Goal: Task Accomplishment & Management: Manage account settings

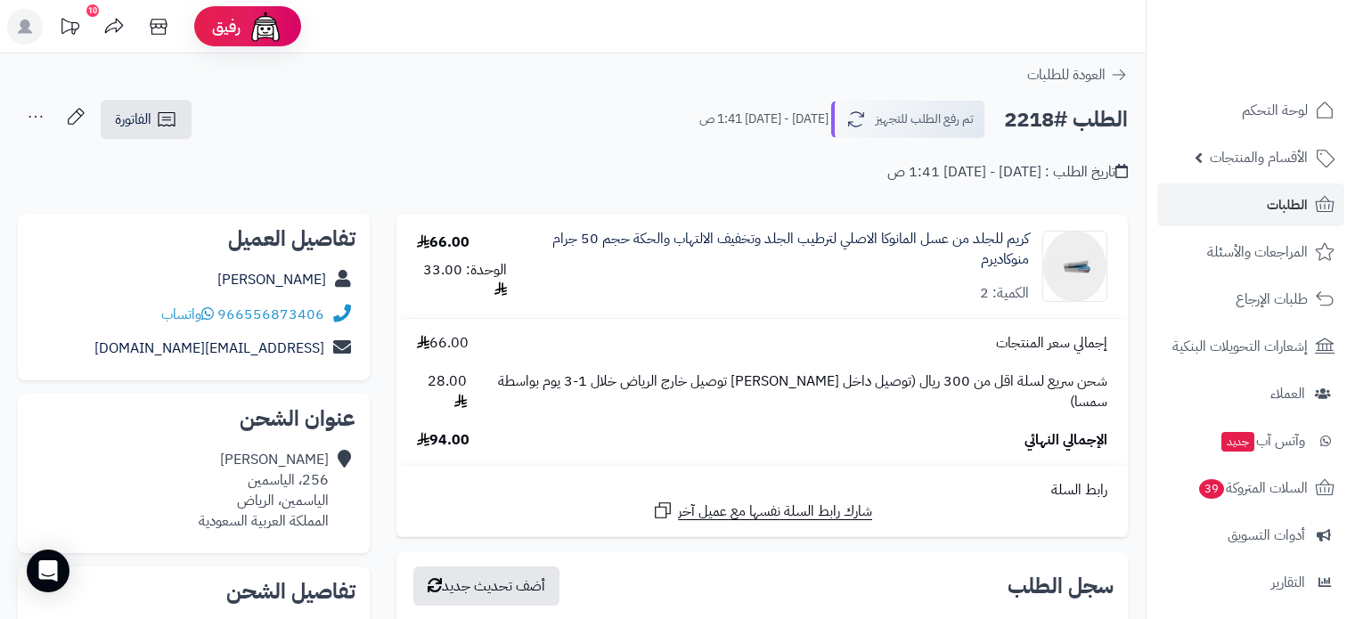
scroll to position [356, 0]
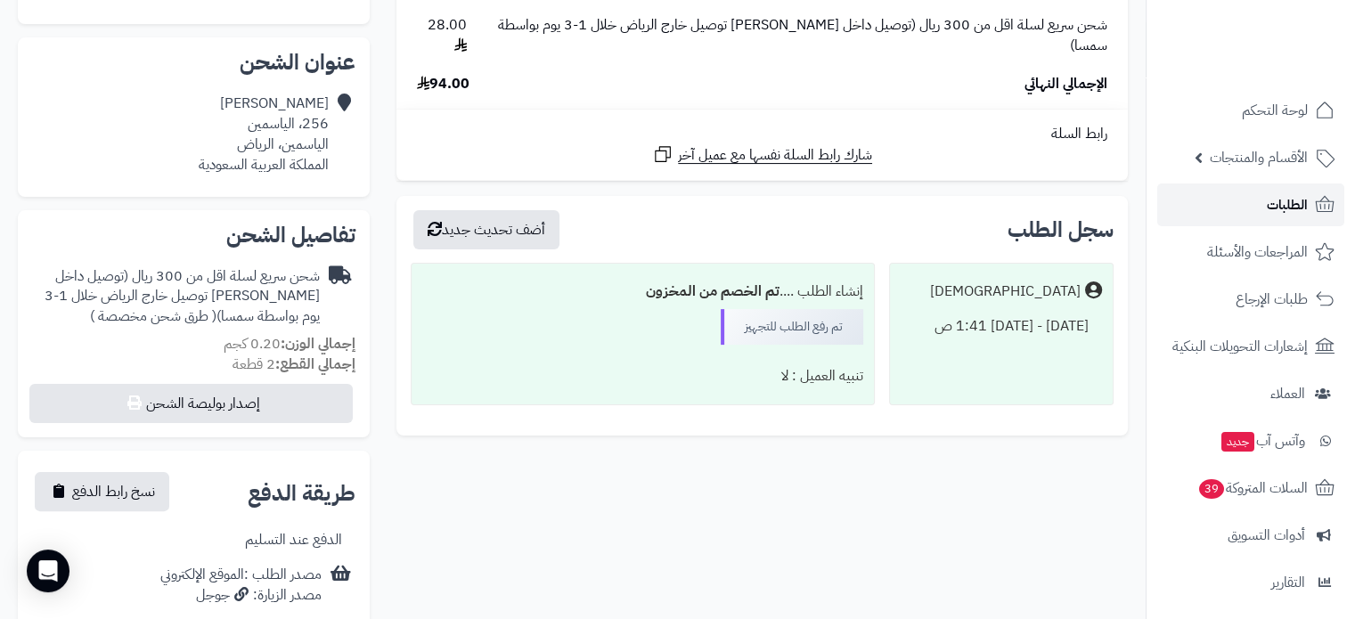
click at [1275, 203] on span "الطلبات" at bounding box center [1287, 204] width 41 height 25
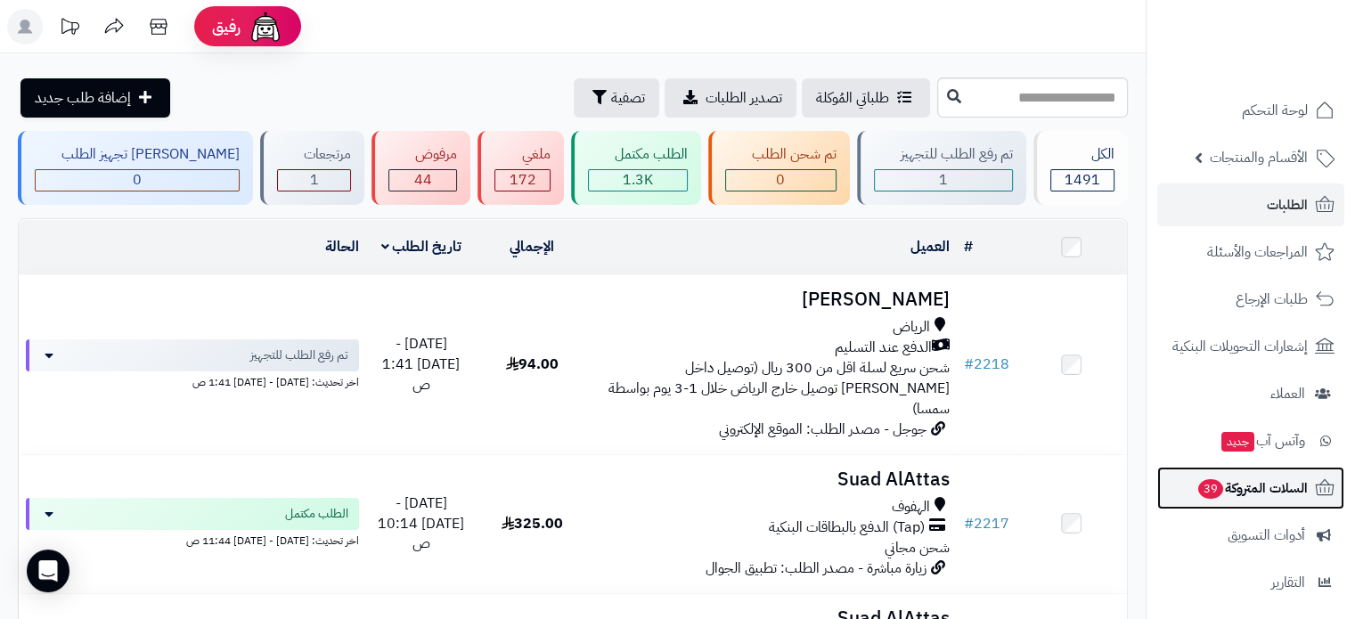
click at [1233, 496] on span "السلات المتروكة 39" at bounding box center [1252, 488] width 111 height 25
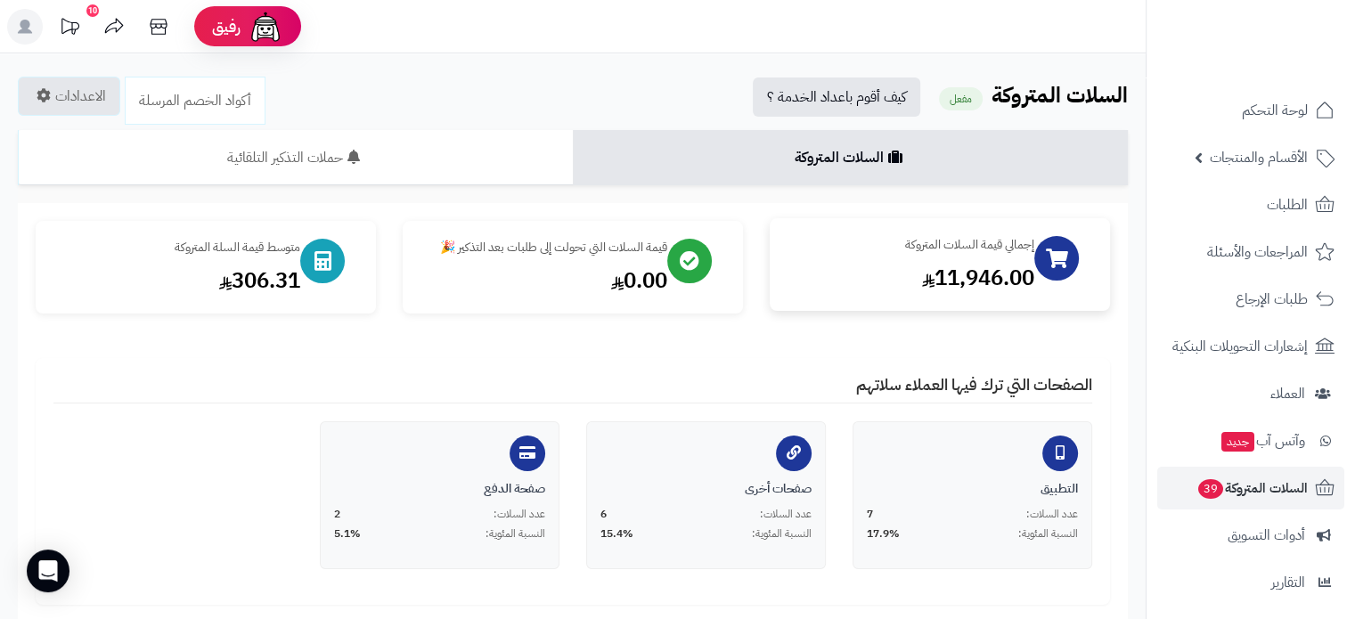
click at [867, 291] on div "11,946.00" at bounding box center [911, 278] width 247 height 30
click at [1009, 300] on div "إجمالي قيمة السلات المتروكة 11,946.00" at bounding box center [940, 264] width 340 height 93
click at [983, 267] on div "11,946.00" at bounding box center [911, 278] width 247 height 30
click at [980, 249] on div "إجمالي قيمة السلات المتروكة" at bounding box center [911, 245] width 247 height 18
click at [1055, 252] on icon at bounding box center [1057, 259] width 22 height 20
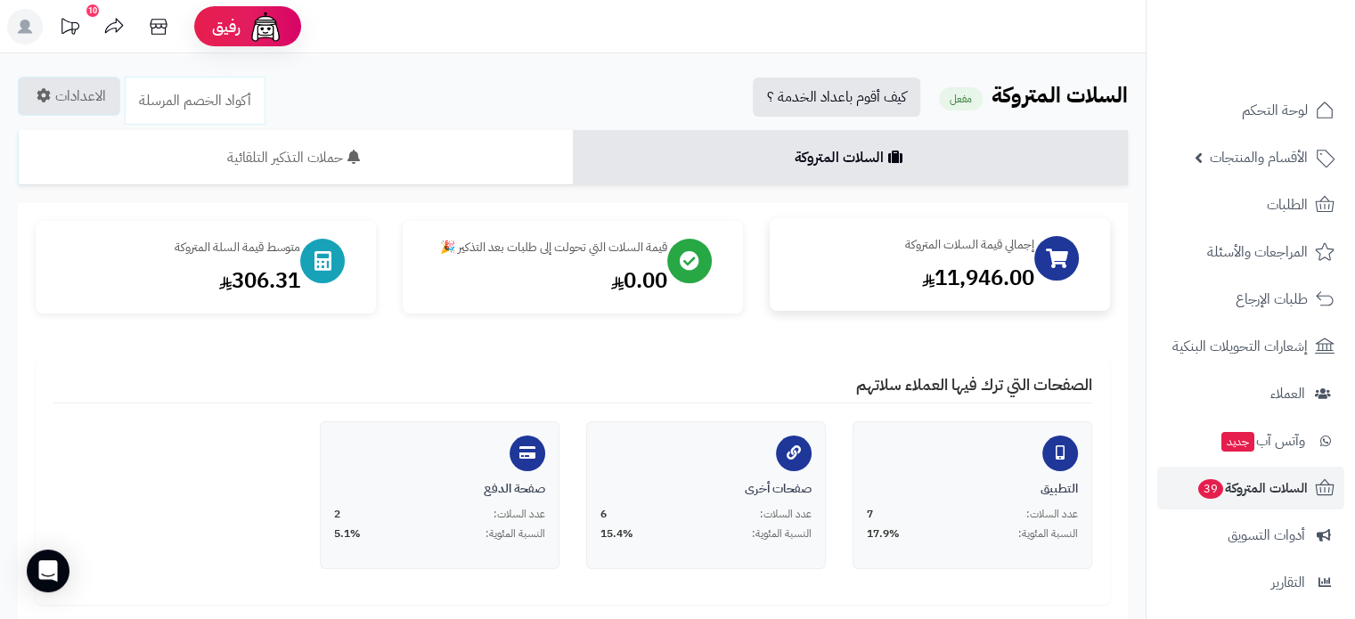
click at [1002, 276] on div "11,946.00" at bounding box center [911, 278] width 247 height 30
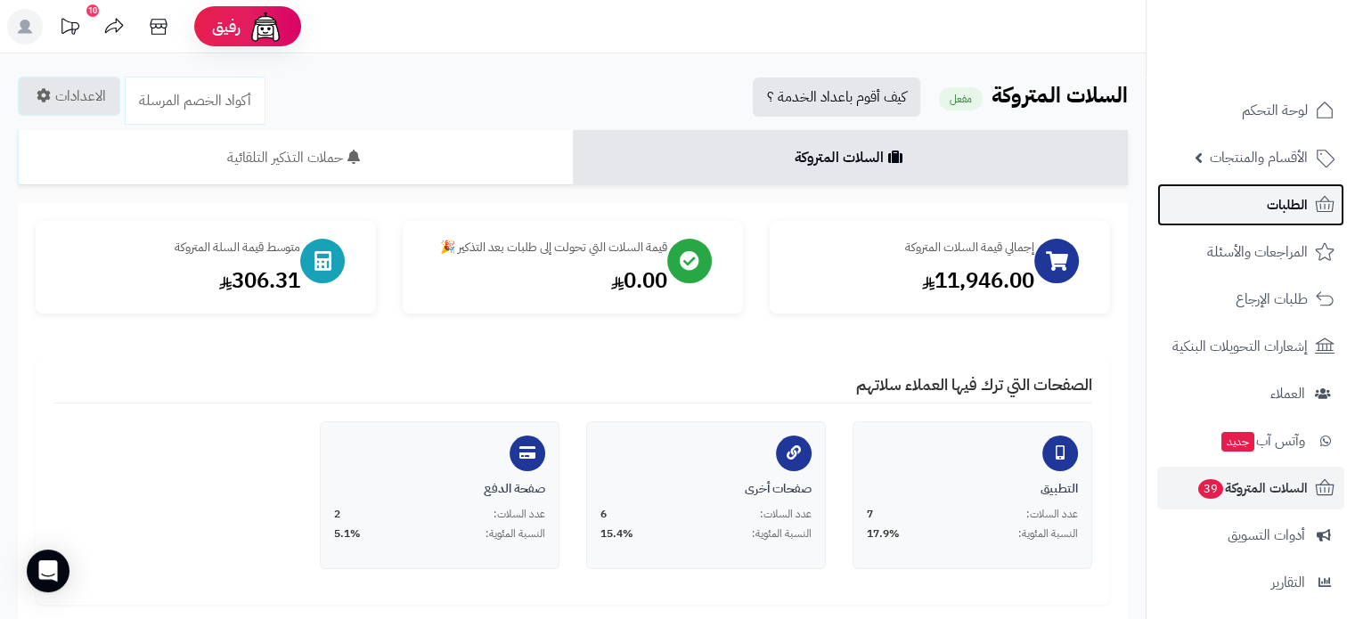
click at [1257, 206] on link "الطلبات" at bounding box center [1250, 205] width 187 height 43
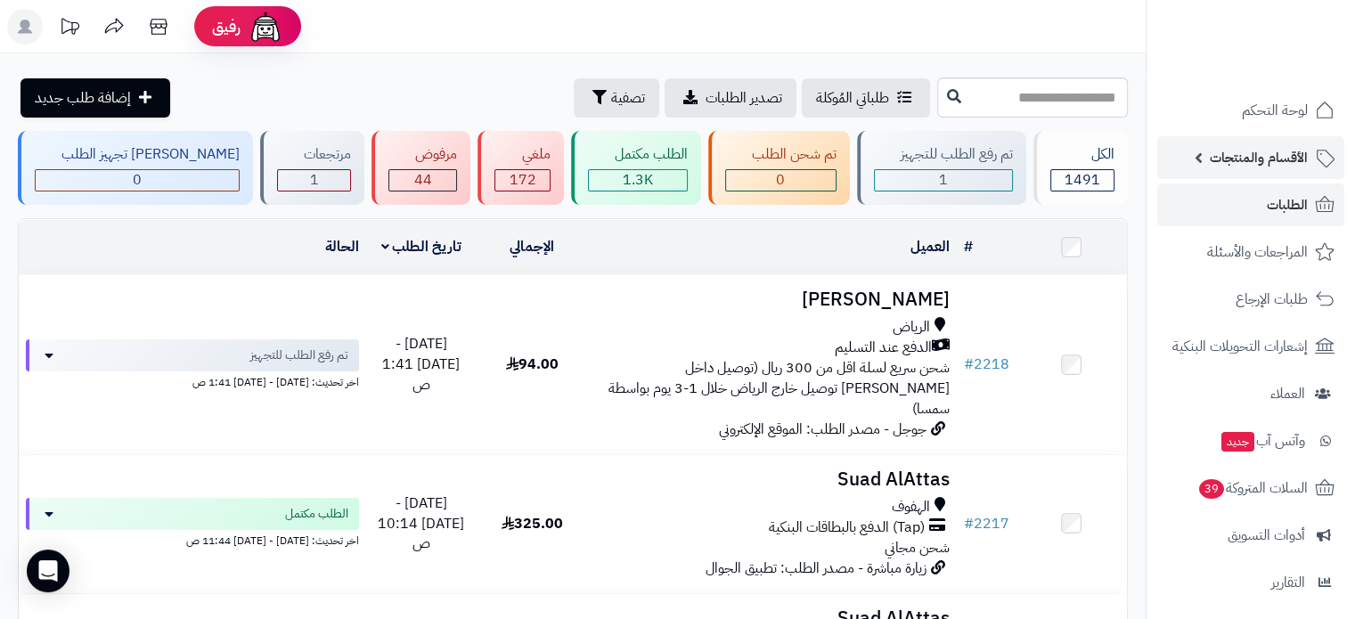
click at [1263, 167] on span "الأقسام والمنتجات" at bounding box center [1259, 157] width 98 height 25
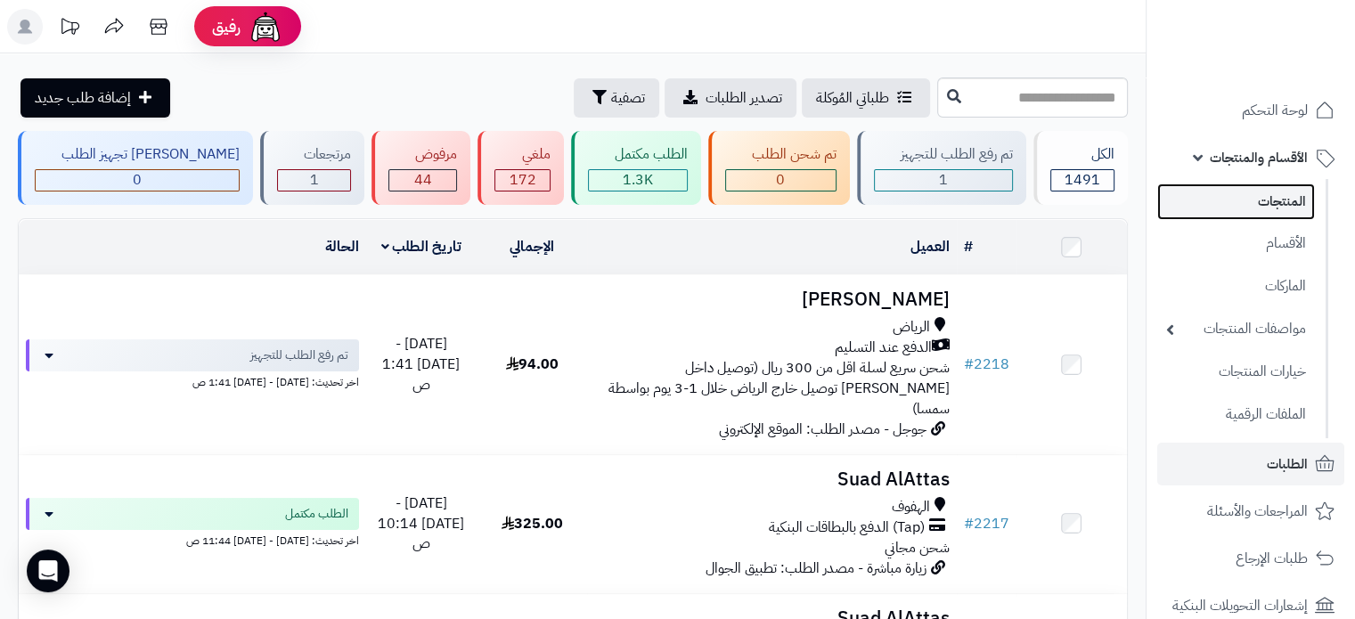
click at [1262, 206] on link "المنتجات" at bounding box center [1236, 202] width 158 height 37
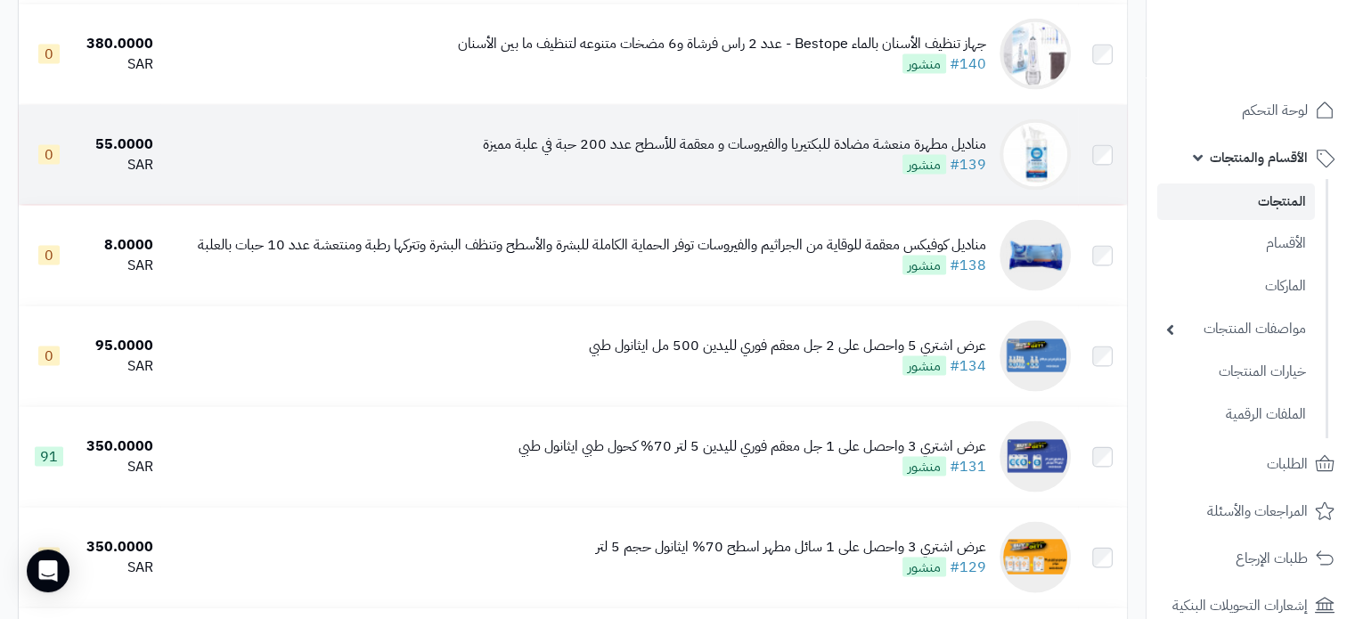
scroll to position [3742, 0]
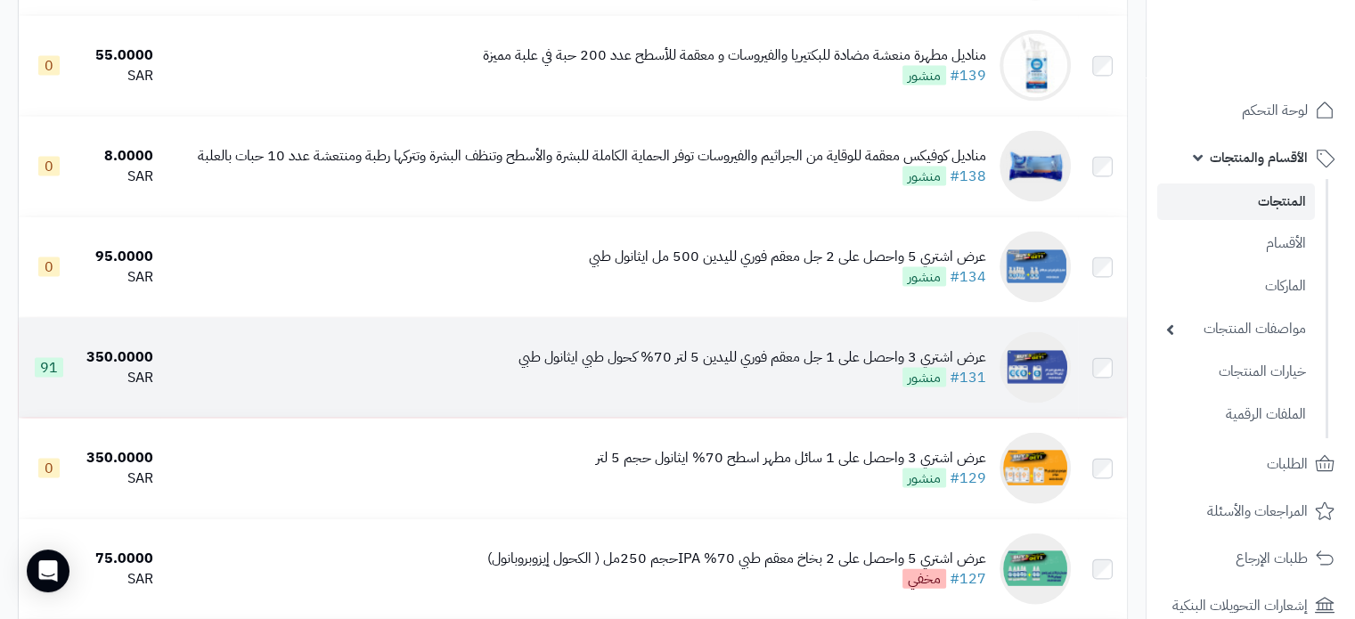
click at [866, 368] on div "عرض اشتري 3 واحصل على 1 جل معقم فوري لليدين 5 لتر 70% كحول طبي ايثانول طبي" at bounding box center [753, 357] width 468 height 20
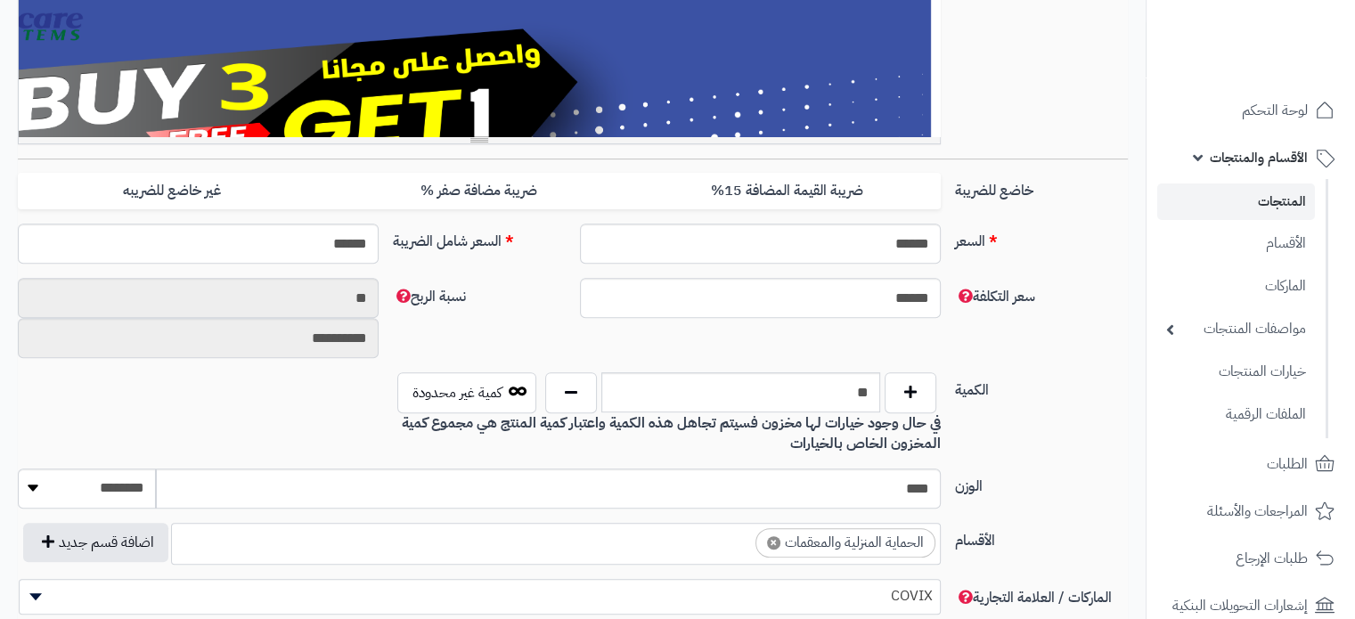
scroll to position [713, 0]
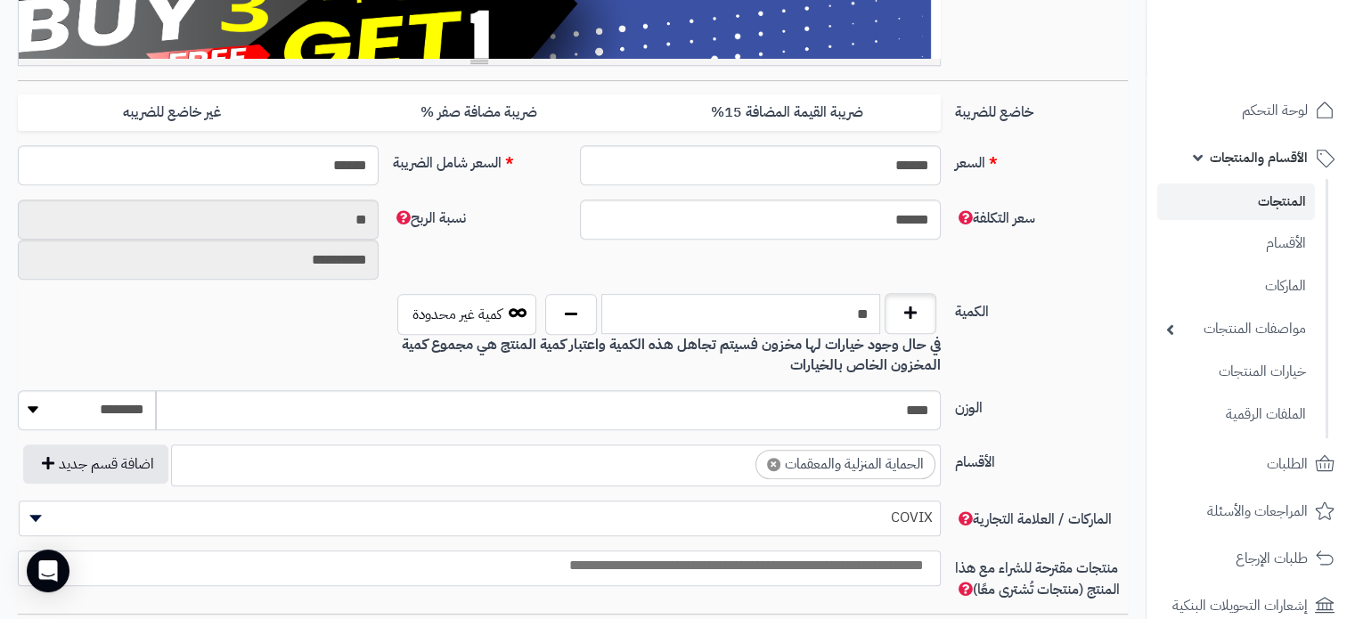
drag, startPoint x: 846, startPoint y: 311, endPoint x: 928, endPoint y: 318, distance: 82.3
click at [936, 318] on div "**" at bounding box center [741, 314] width 400 height 41
type input "**"
click at [1064, 386] on div "الكمية ** كمية غير محدودة في حال وجود خيارات لها مخزون فسيتم تجاهل هذه الكمية و…" at bounding box center [573, 342] width 1124 height 96
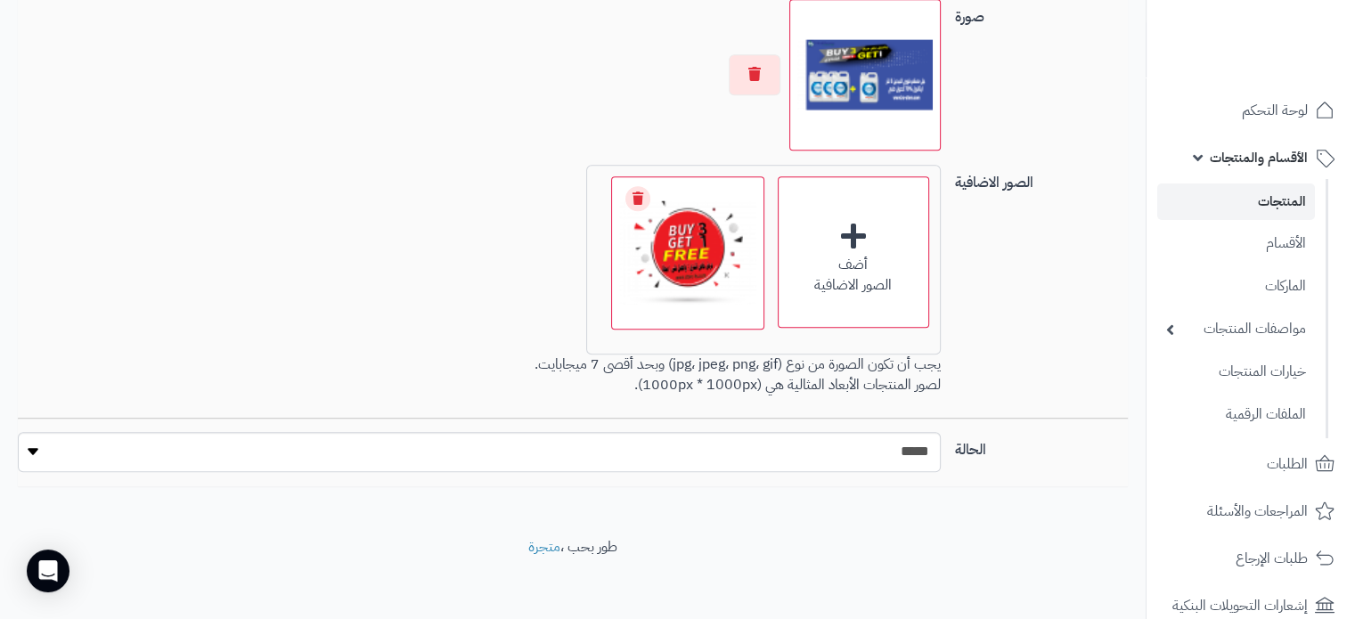
scroll to position [1344, 0]
click at [880, 438] on select "***** ****" at bounding box center [479, 450] width 922 height 40
click at [870, 459] on select "***** ****" at bounding box center [479, 450] width 922 height 40
select select "*"
click at [18, 430] on select "***** ****" at bounding box center [479, 450] width 922 height 40
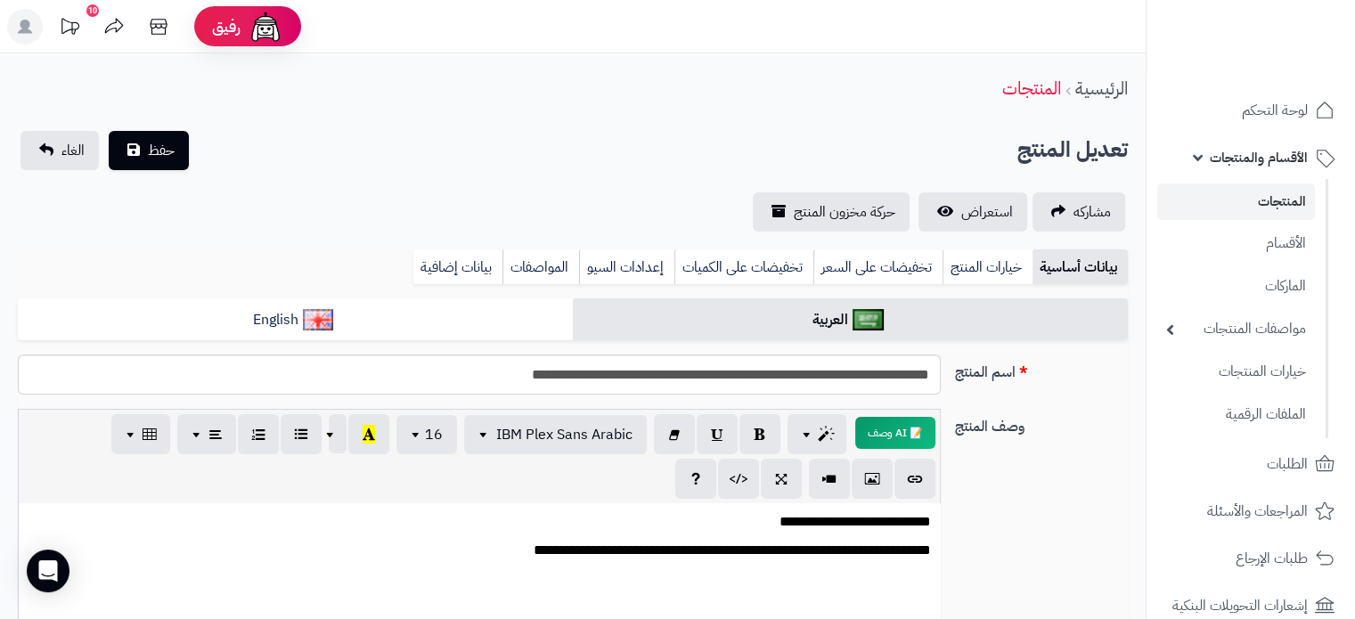
scroll to position [0, 0]
click at [167, 156] on span "حفظ" at bounding box center [161, 149] width 27 height 21
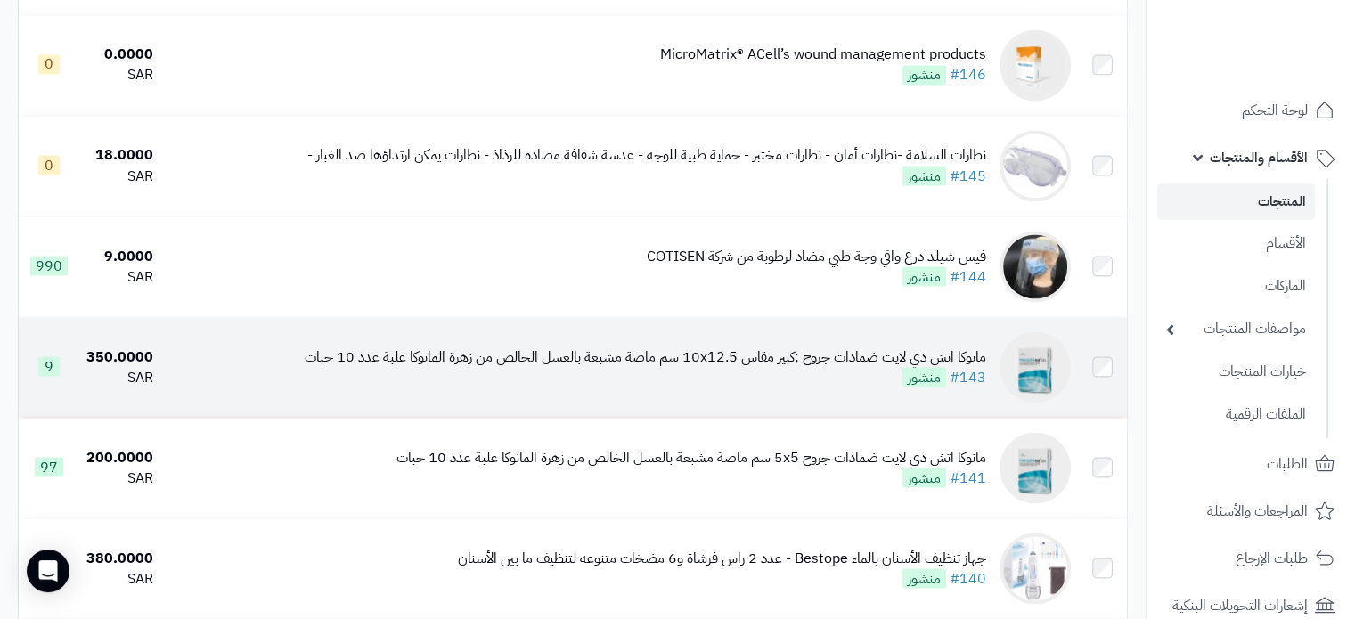
scroll to position [3297, 0]
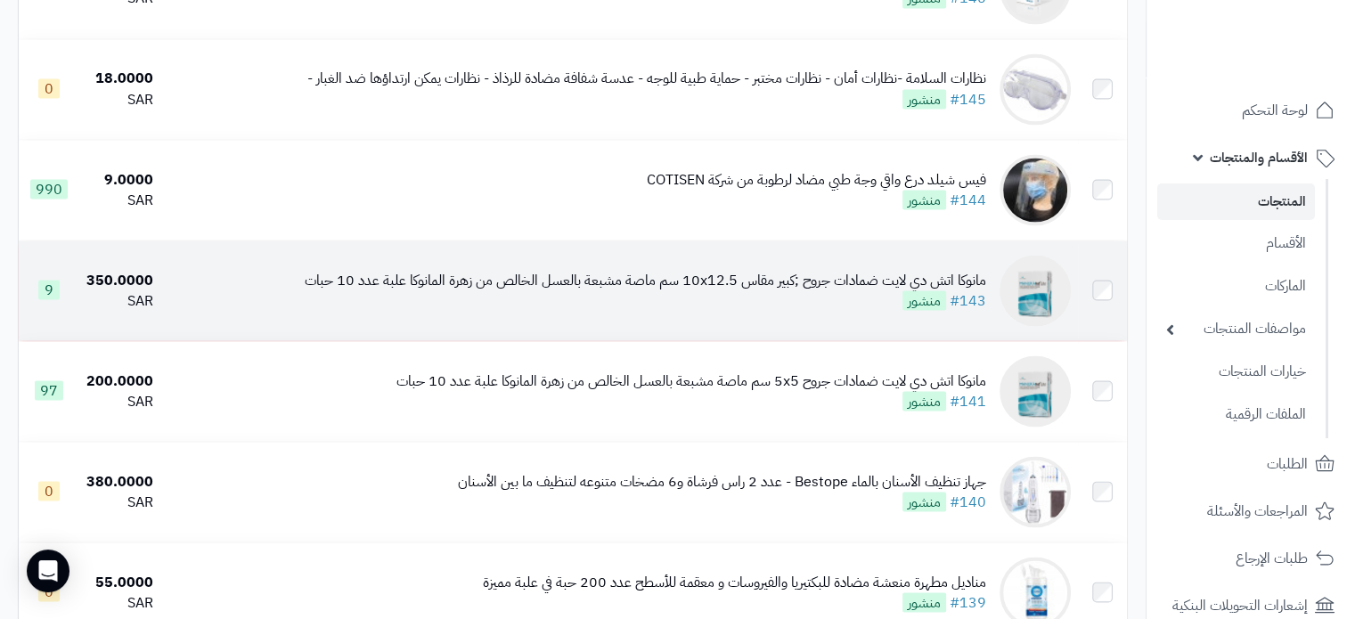
click at [1029, 320] on img at bounding box center [1035, 290] width 71 height 71
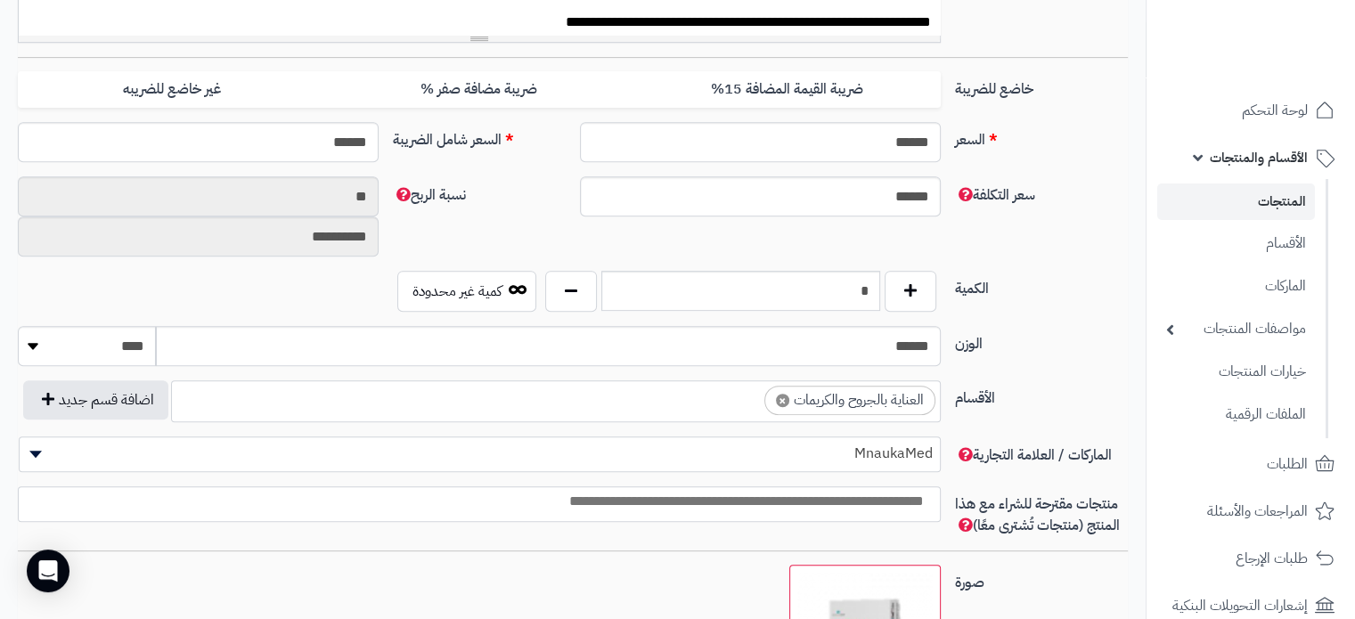
scroll to position [802, 0]
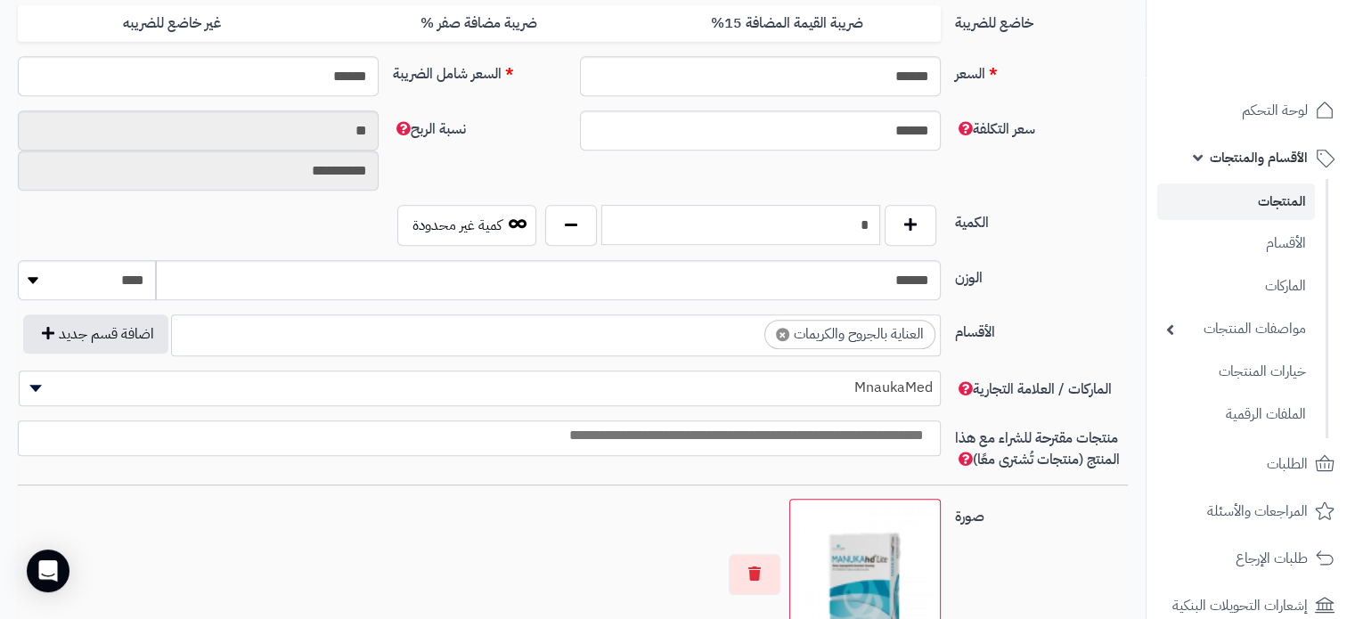
click at [864, 224] on input "*" at bounding box center [740, 225] width 279 height 40
type input "**"
click at [1058, 277] on label "الوزن" at bounding box center [1041, 274] width 187 height 29
click at [940, 277] on input "******" at bounding box center [548, 280] width 784 height 40
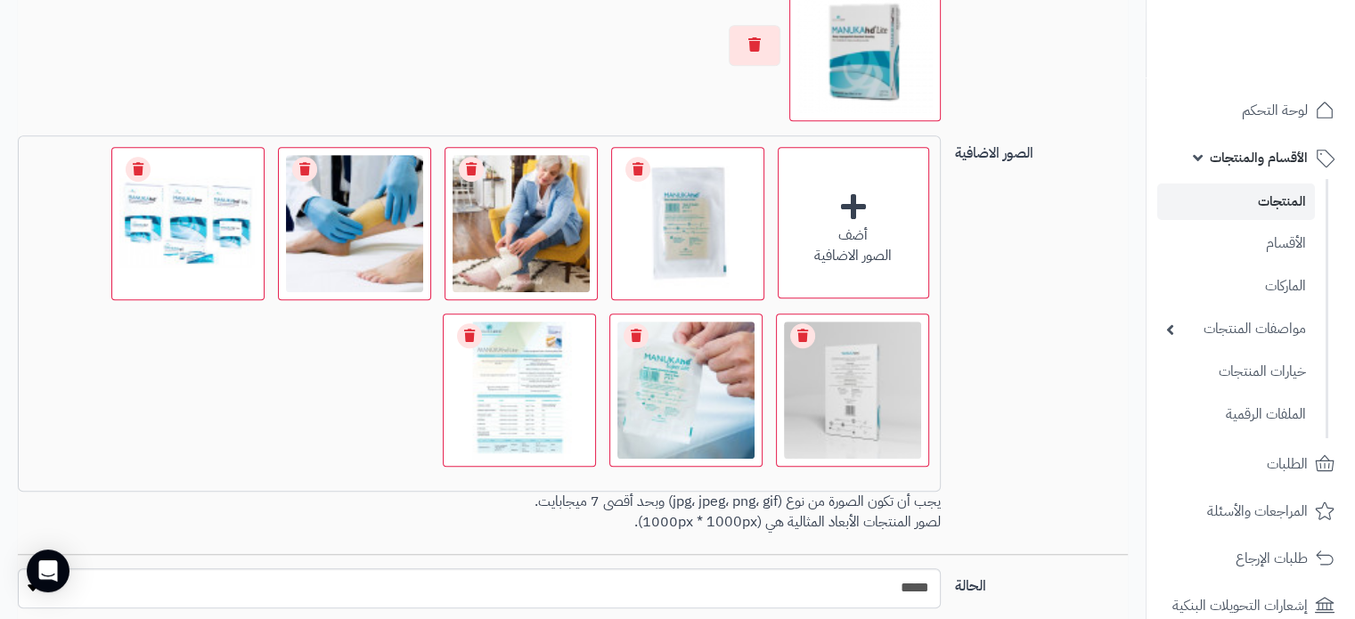
scroll to position [1469, 0]
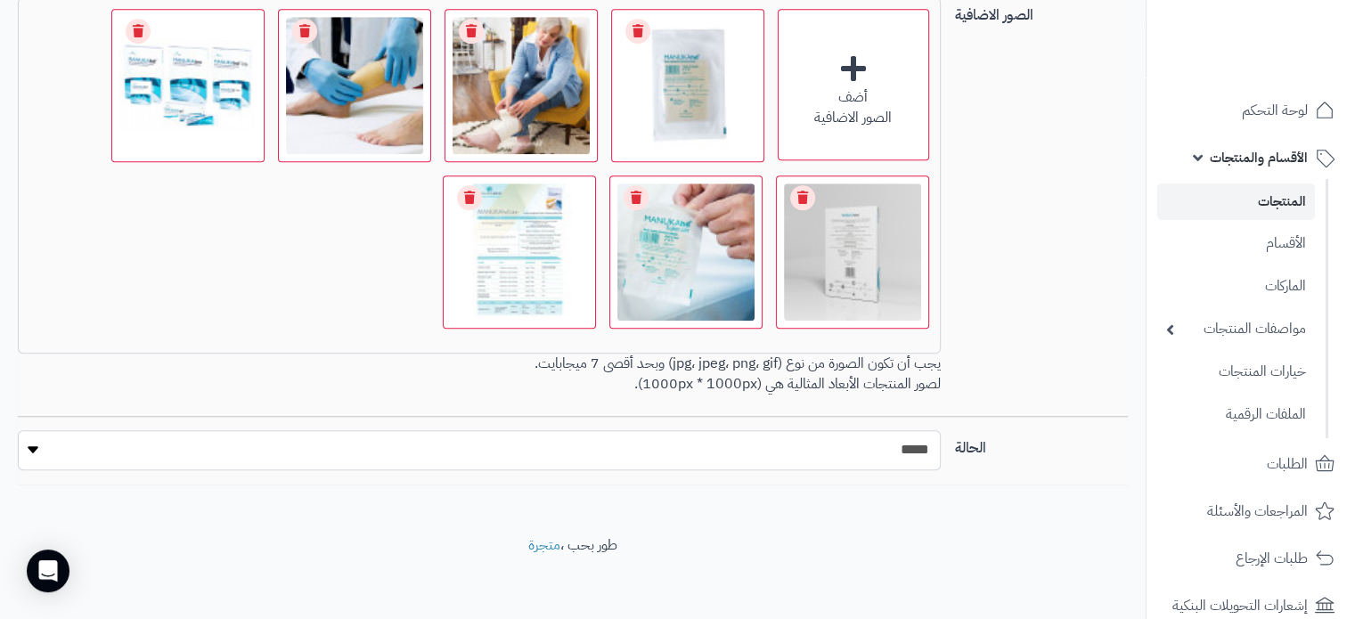
click at [862, 445] on select "***** ****" at bounding box center [479, 450] width 922 height 40
select select "*"
click at [18, 430] on select "***** ****" at bounding box center [479, 450] width 922 height 40
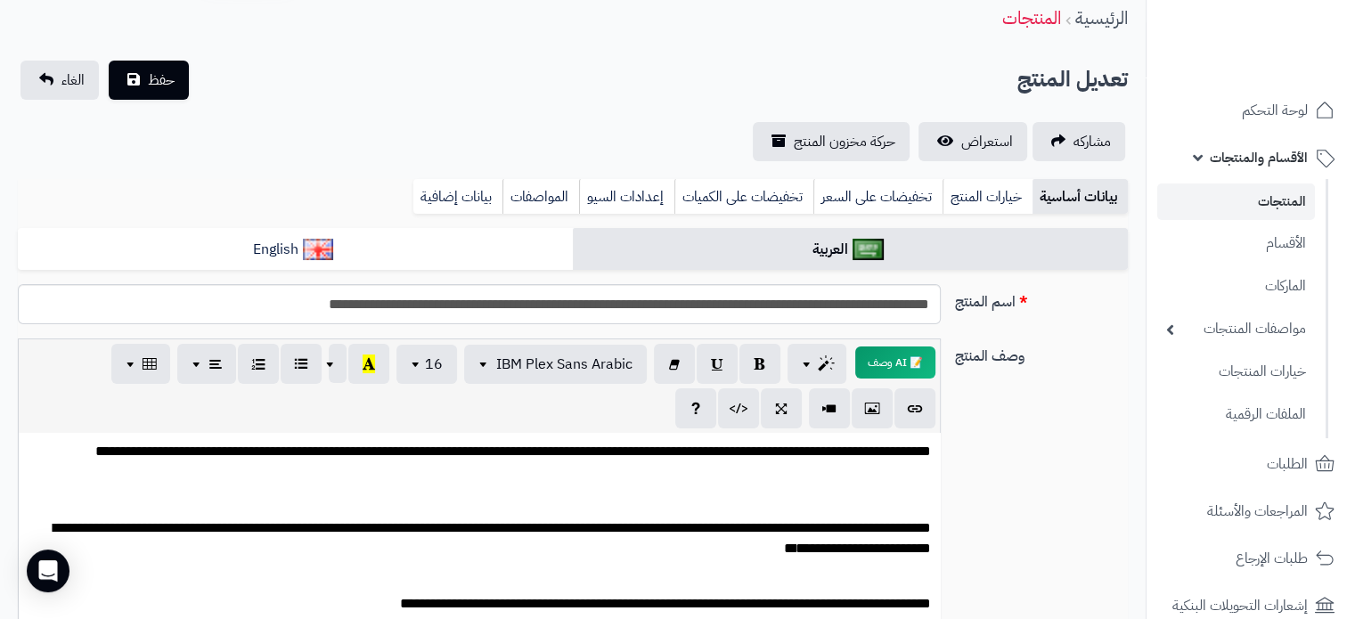
scroll to position [0, 0]
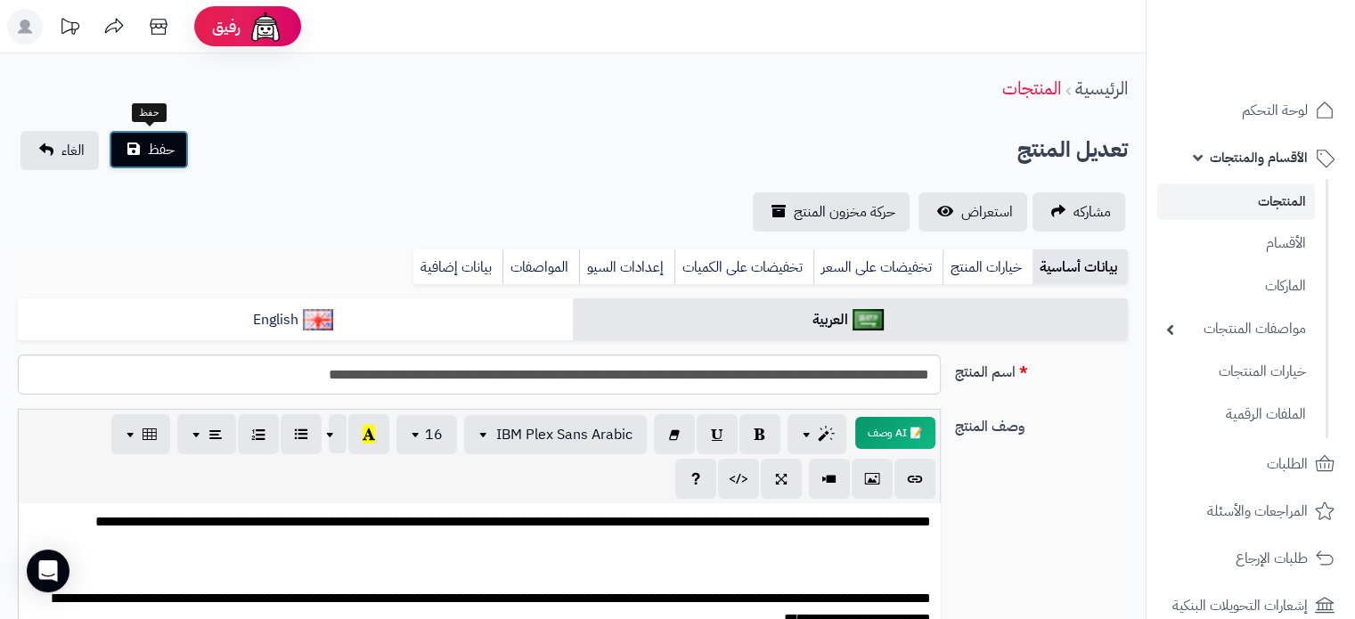
click at [146, 157] on button "حفظ" at bounding box center [149, 149] width 80 height 39
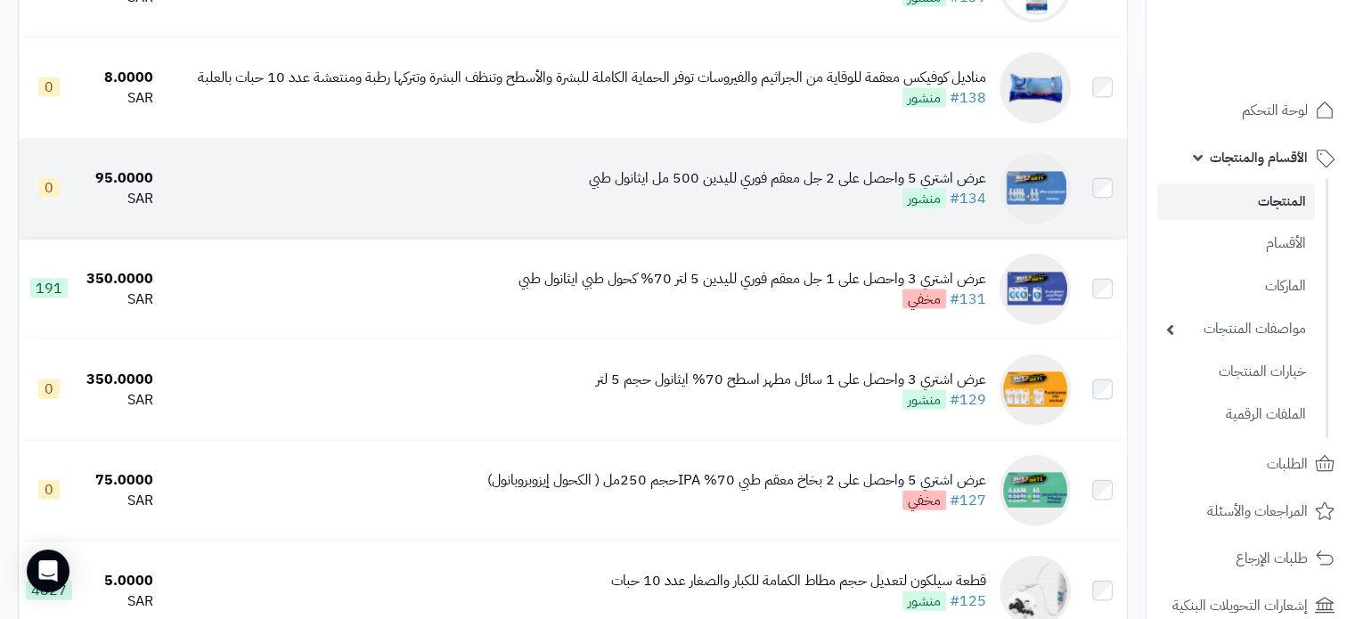
scroll to position [3920, 0]
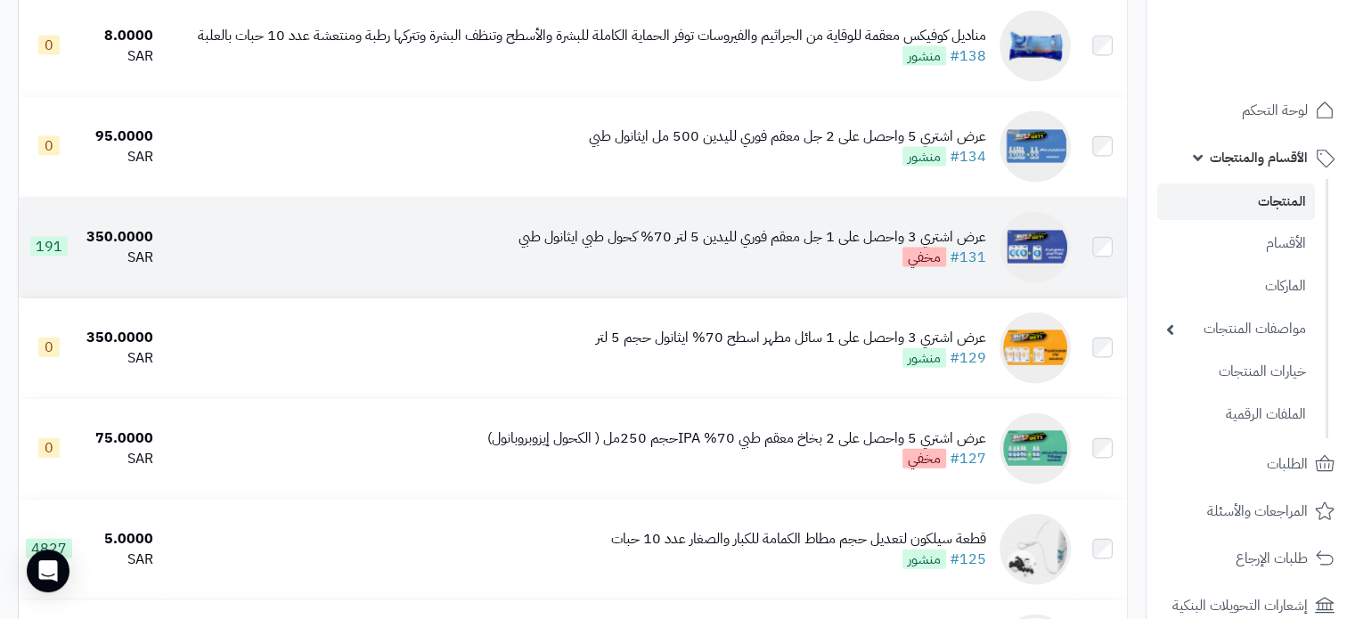
click at [314, 285] on td "عرض اشتري 3 واحصل على 1 جل معقم فوري لليدين 5 لتر 70% كحول طبي ايثانول طبي #131…" at bounding box center [619, 248] width 918 height 100
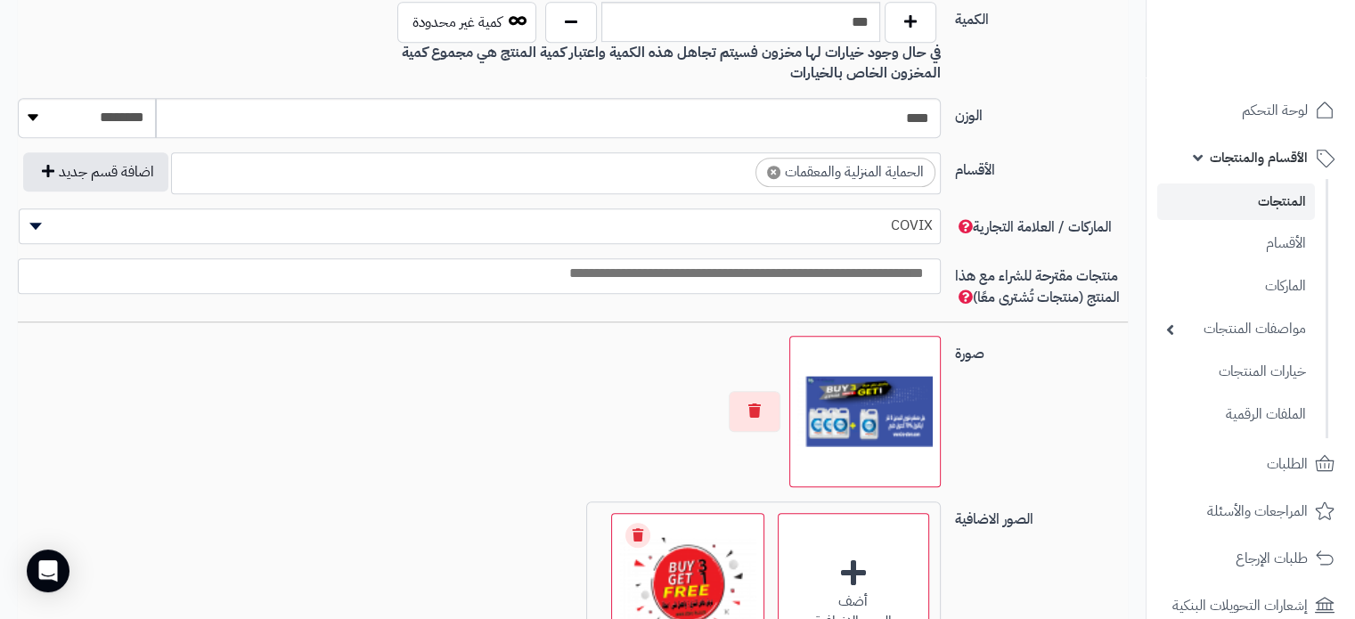
scroll to position [898, 0]
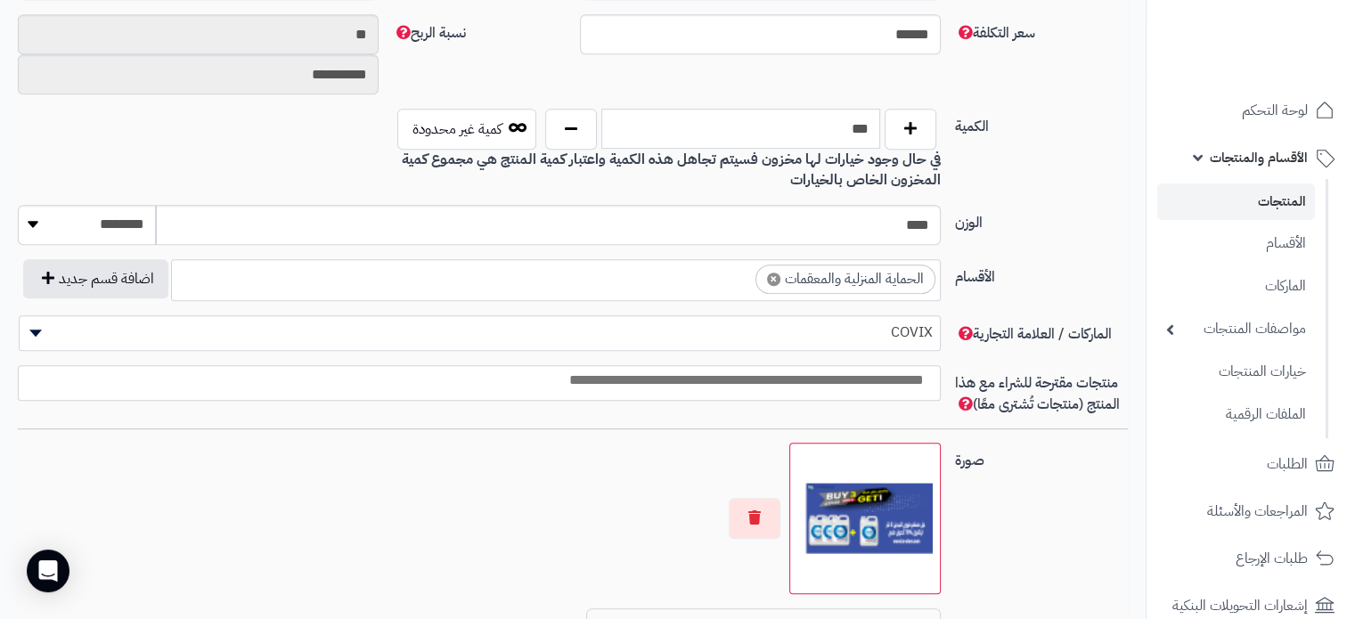
click at [856, 129] on input "***" at bounding box center [740, 129] width 279 height 40
click at [569, 131] on button "button" at bounding box center [571, 128] width 52 height 41
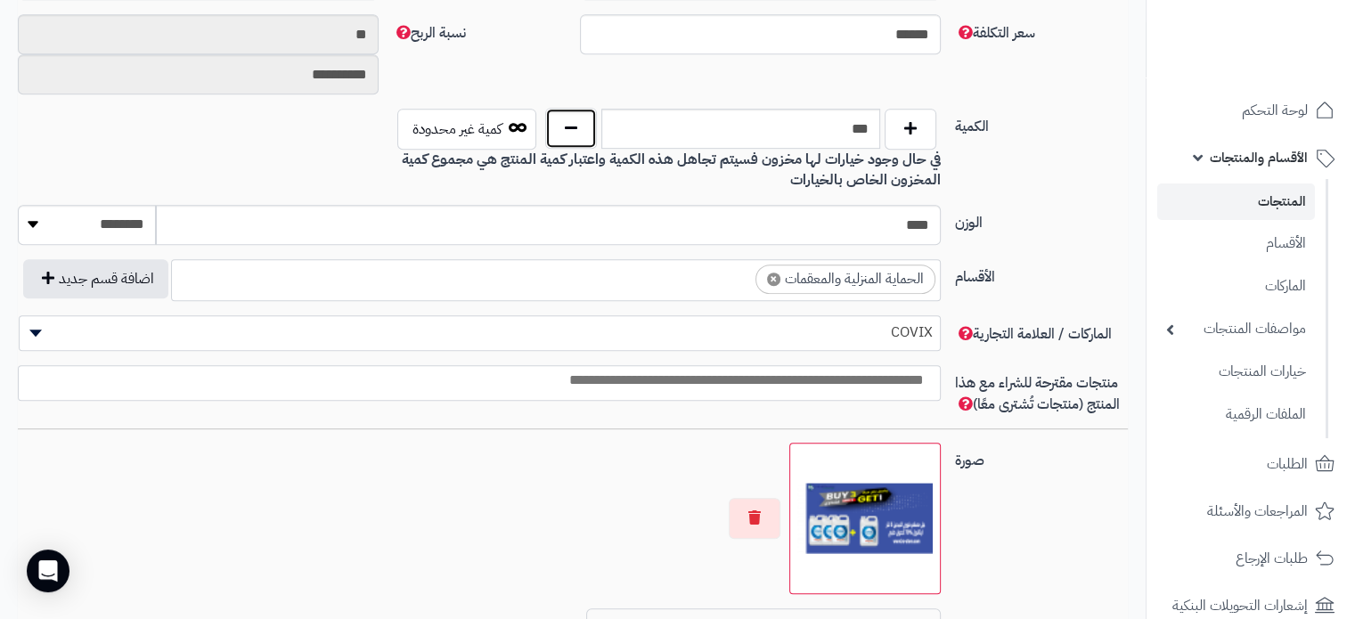
click at [569, 131] on button "button" at bounding box center [571, 128] width 52 height 41
click at [859, 124] on input "***" at bounding box center [740, 129] width 279 height 40
type input "*"
click at [1035, 178] on div "الكمية * كمية غير محدودة في حال وجود خيارات لها مخزون فسيتم تجاهل هذه الكمية وا…" at bounding box center [573, 157] width 1124 height 96
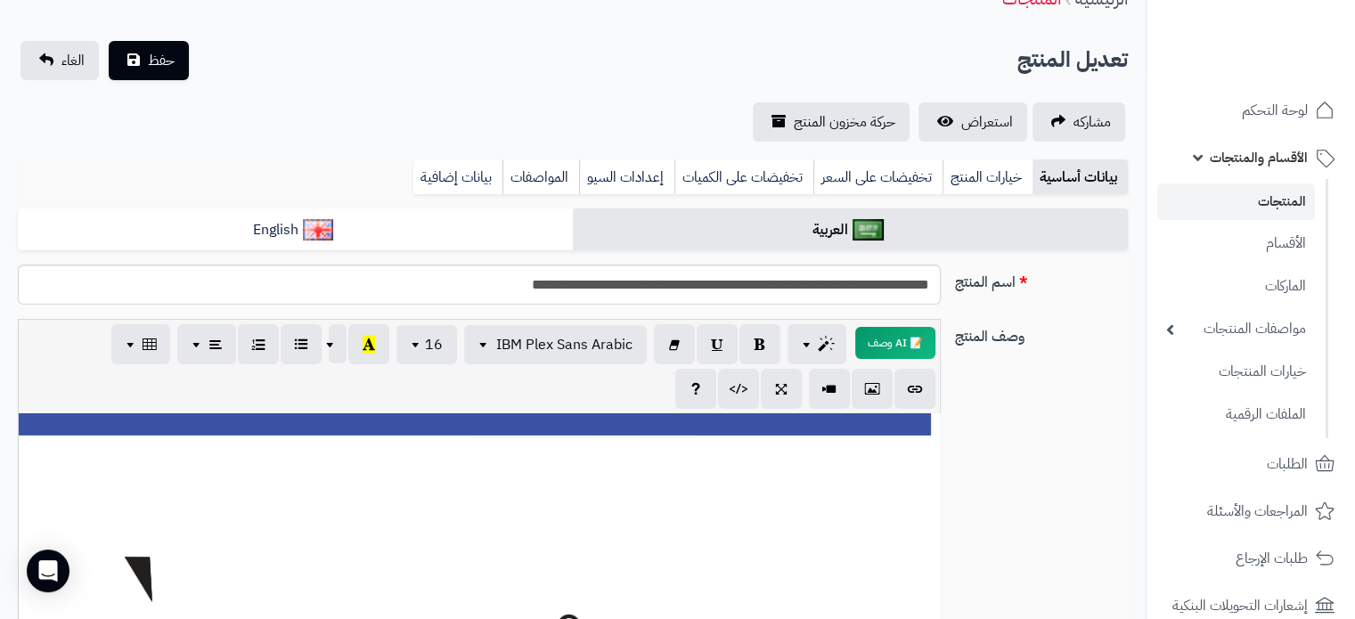
scroll to position [0, 0]
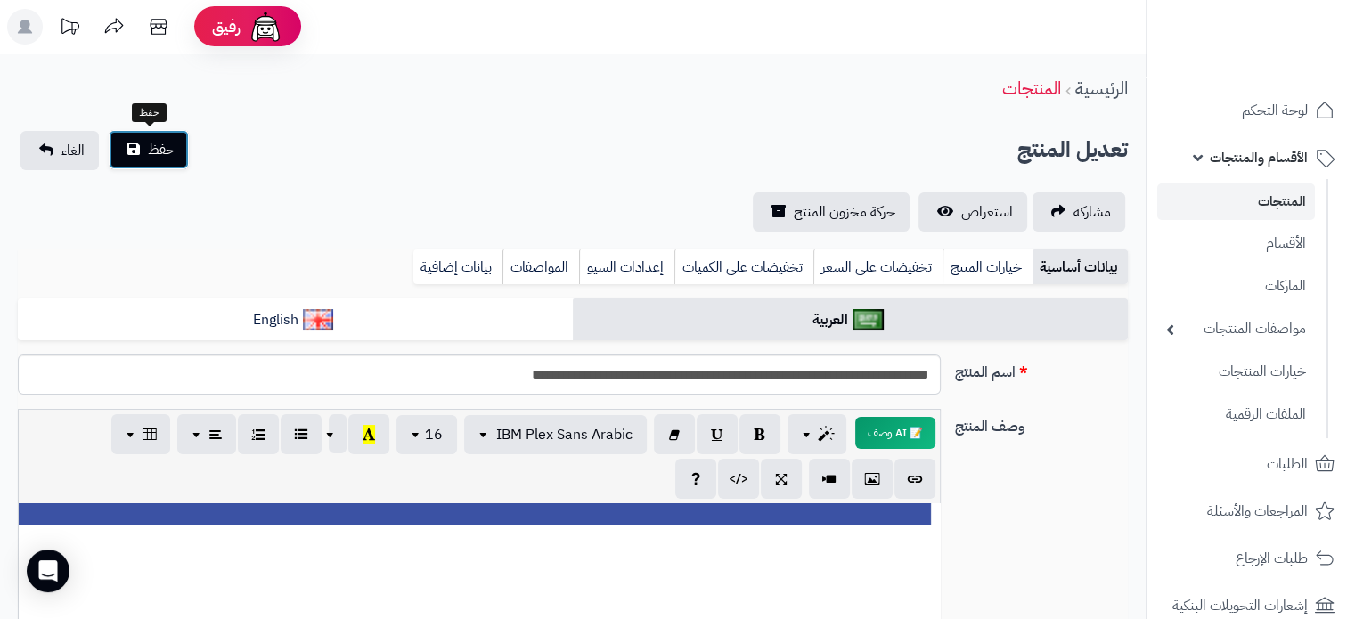
click at [135, 155] on button "حفظ" at bounding box center [149, 149] width 80 height 39
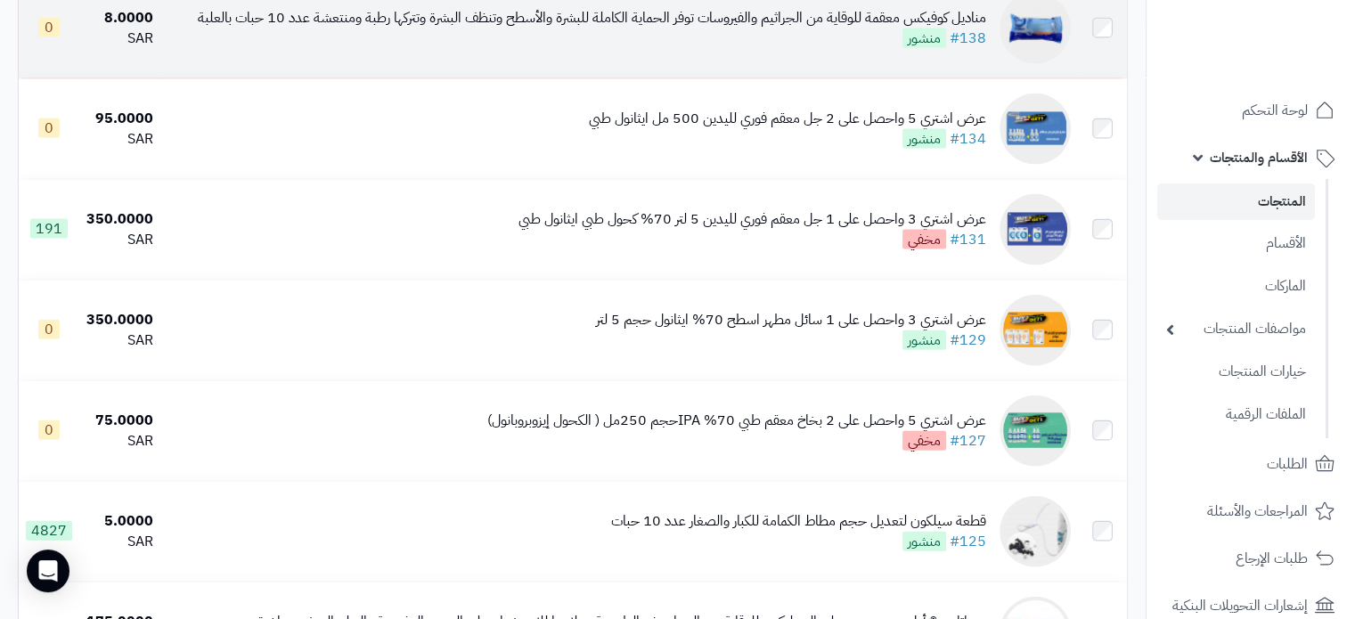
scroll to position [4009, 0]
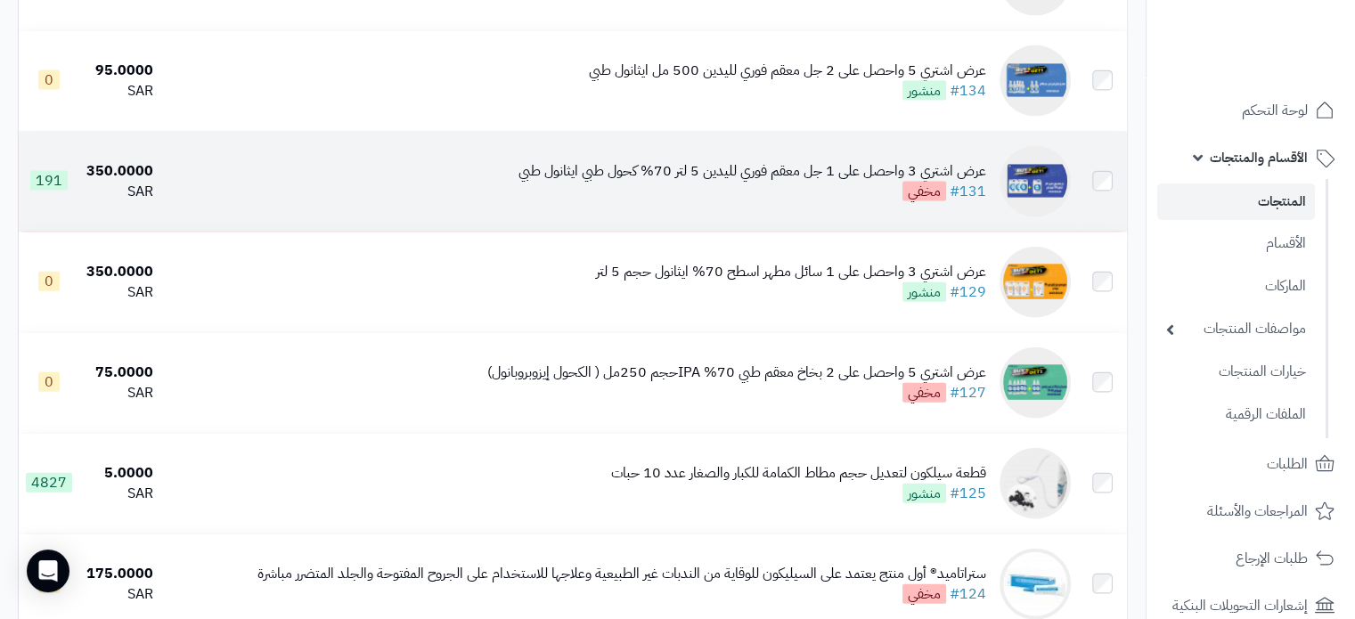
click at [54, 191] on span "191" at bounding box center [48, 181] width 37 height 20
click at [733, 202] on div "عرض اشتري 3 واحصل على 1 جل معقم فوري لليدين 5 لتر 70% كحول طبي ايثانول طبي #131…" at bounding box center [753, 181] width 468 height 41
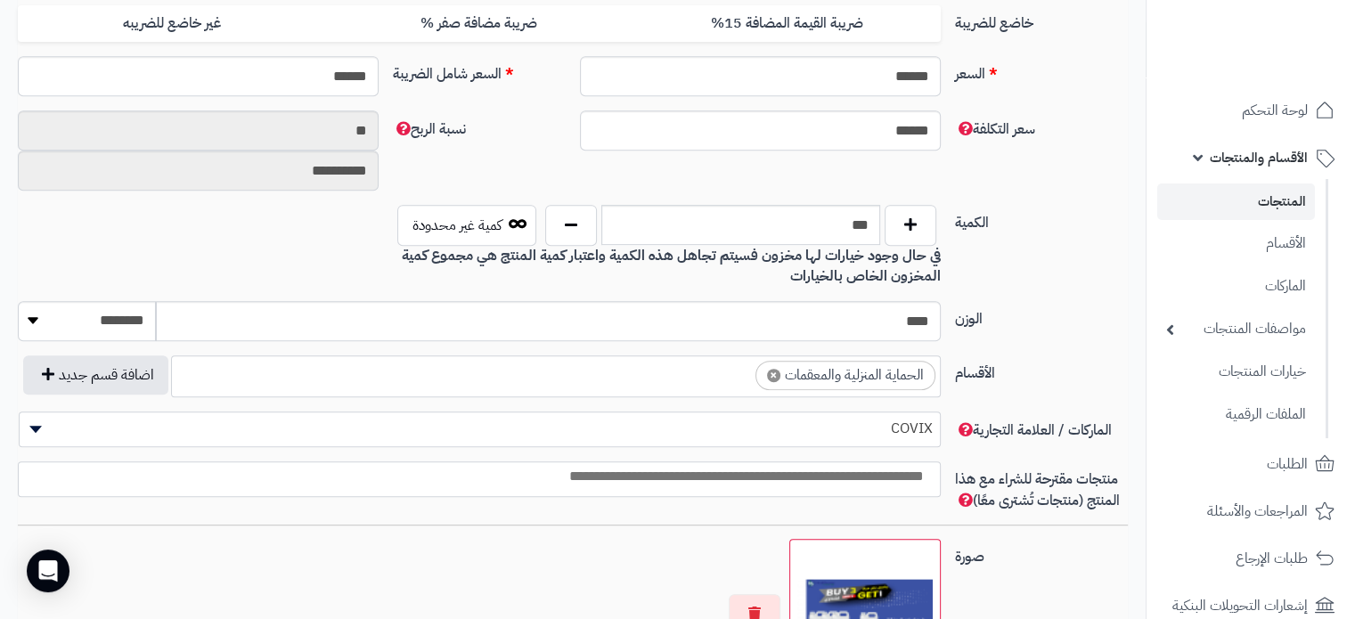
scroll to position [12, 0]
click at [854, 219] on input "***" at bounding box center [740, 225] width 279 height 40
type input "*"
drag, startPoint x: 1104, startPoint y: 291, endPoint x: 1088, endPoint y: 291, distance: 16.0
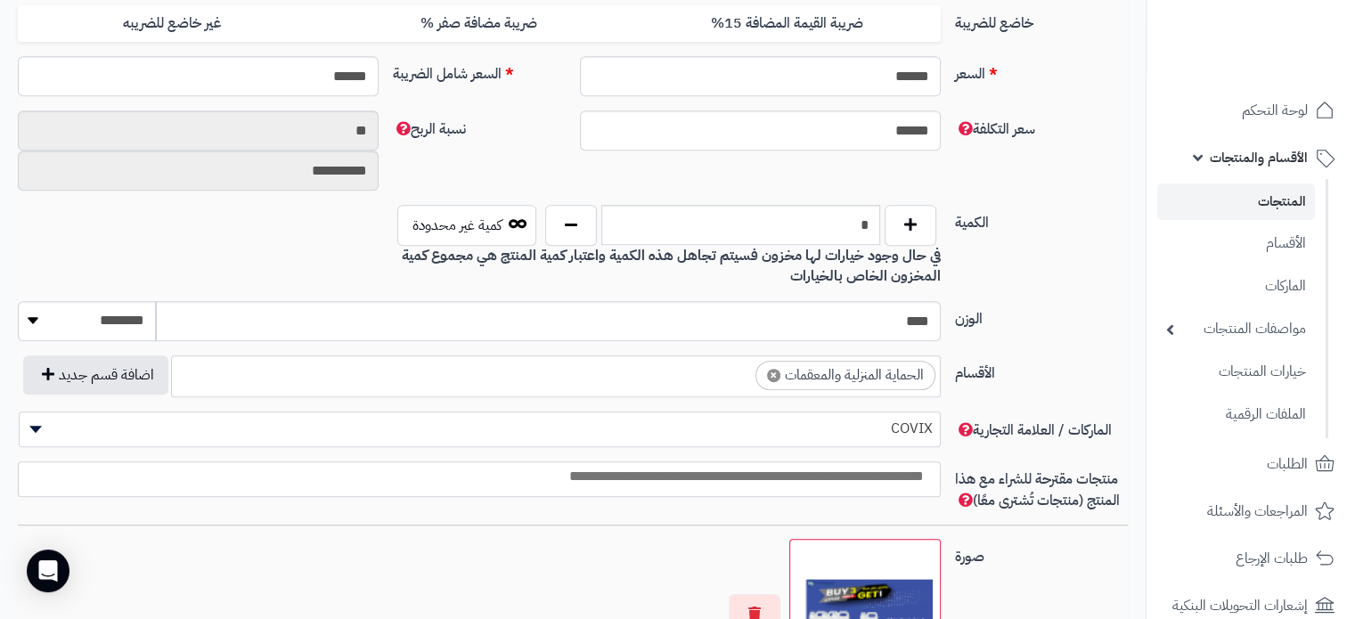
click at [1101, 291] on div "الكمية * كمية غير محدودة في حال وجود خيارات لها مخزون فسيتم تجاهل هذه الكمية وا…" at bounding box center [573, 253] width 1124 height 96
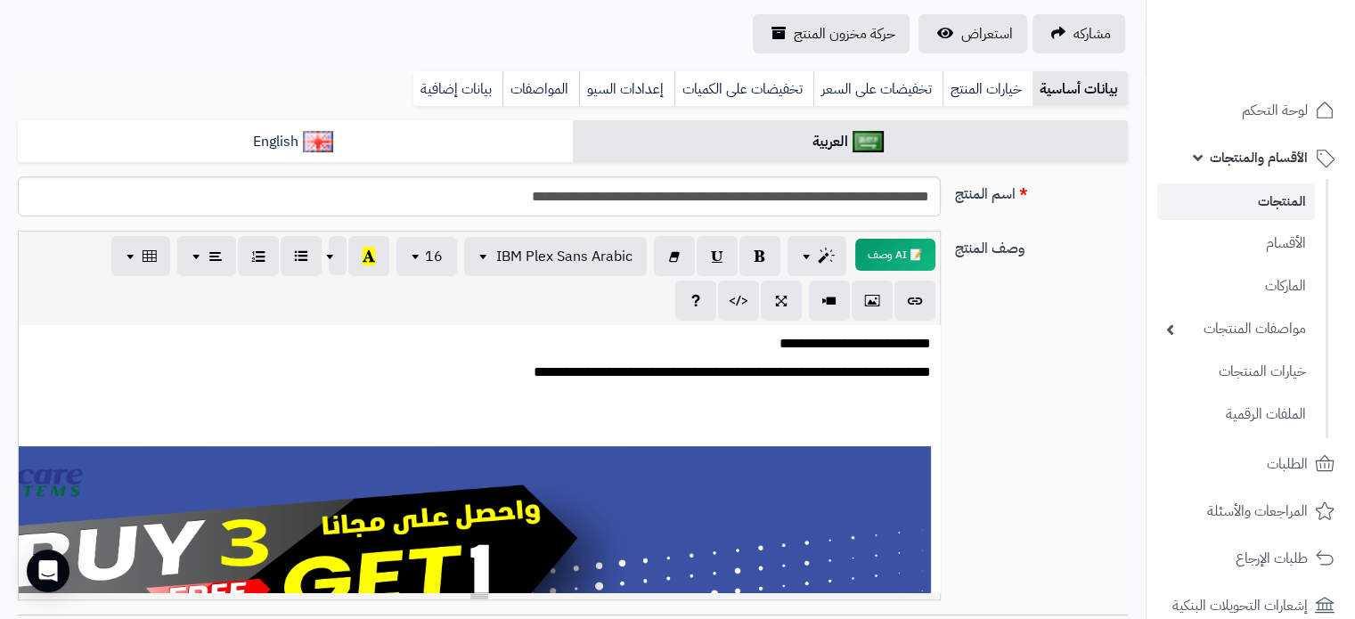
scroll to position [0, 0]
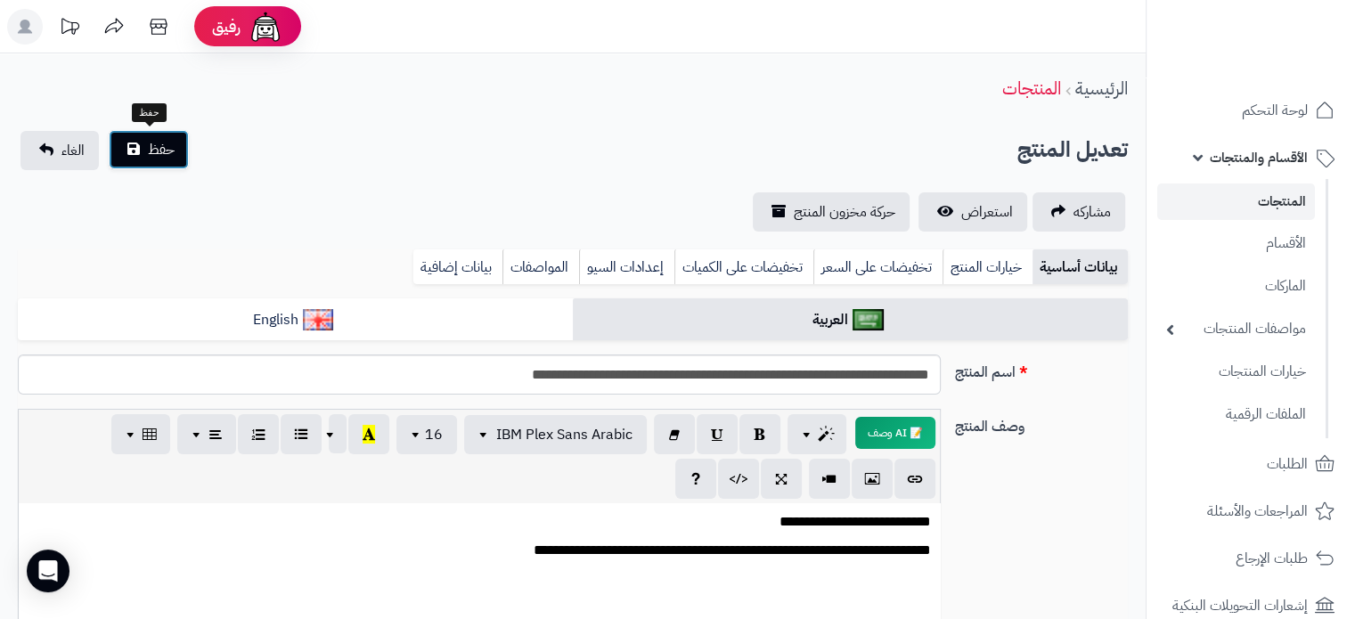
click at [168, 156] on span "حفظ" at bounding box center [161, 149] width 27 height 21
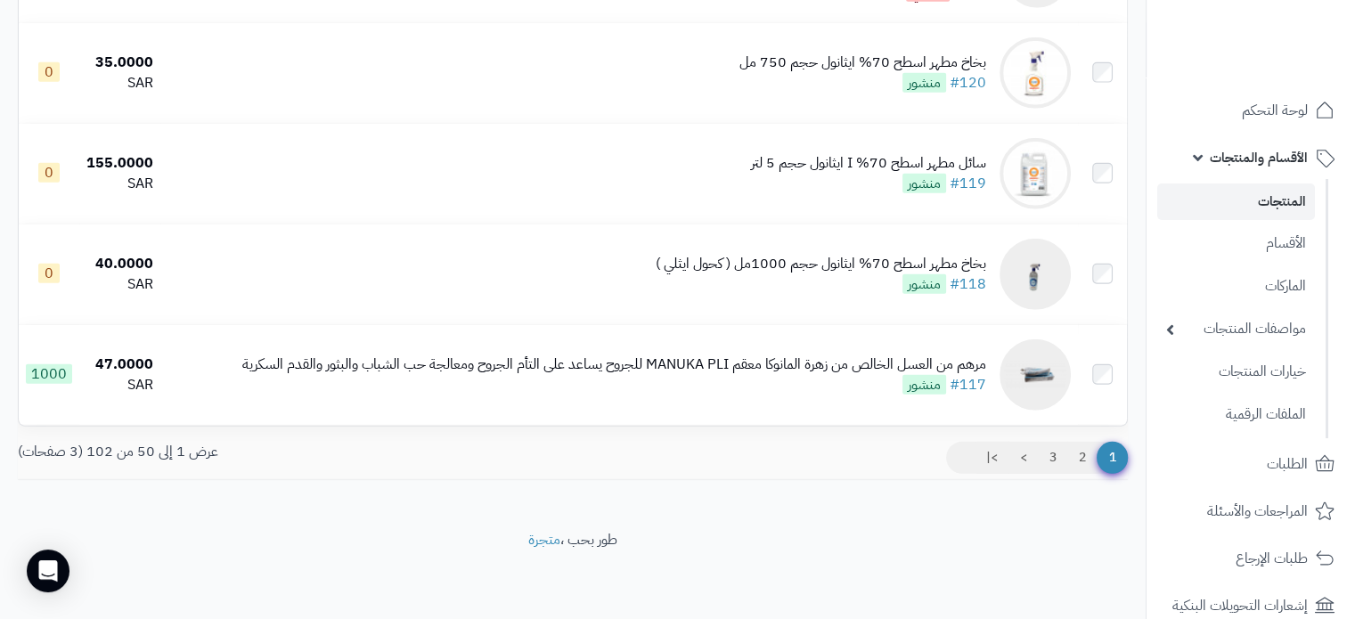
scroll to position [4961, 0]
click at [1079, 462] on link "2" at bounding box center [1082, 458] width 30 height 32
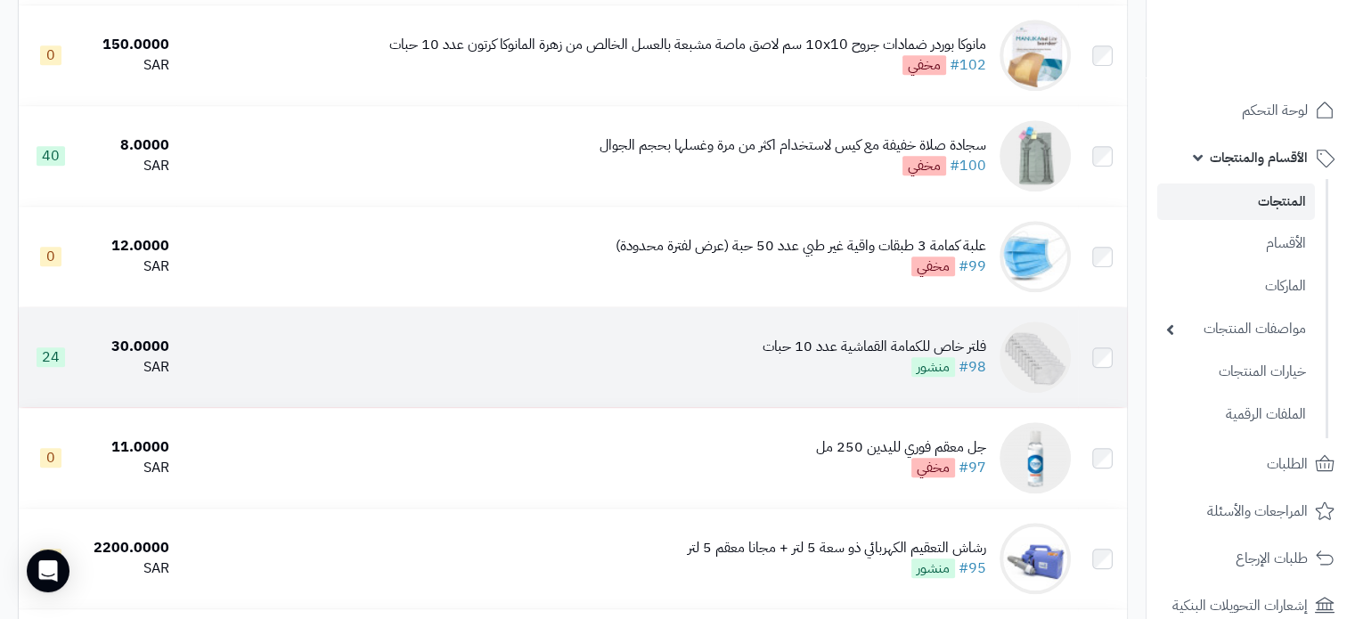
scroll to position [1158, 0]
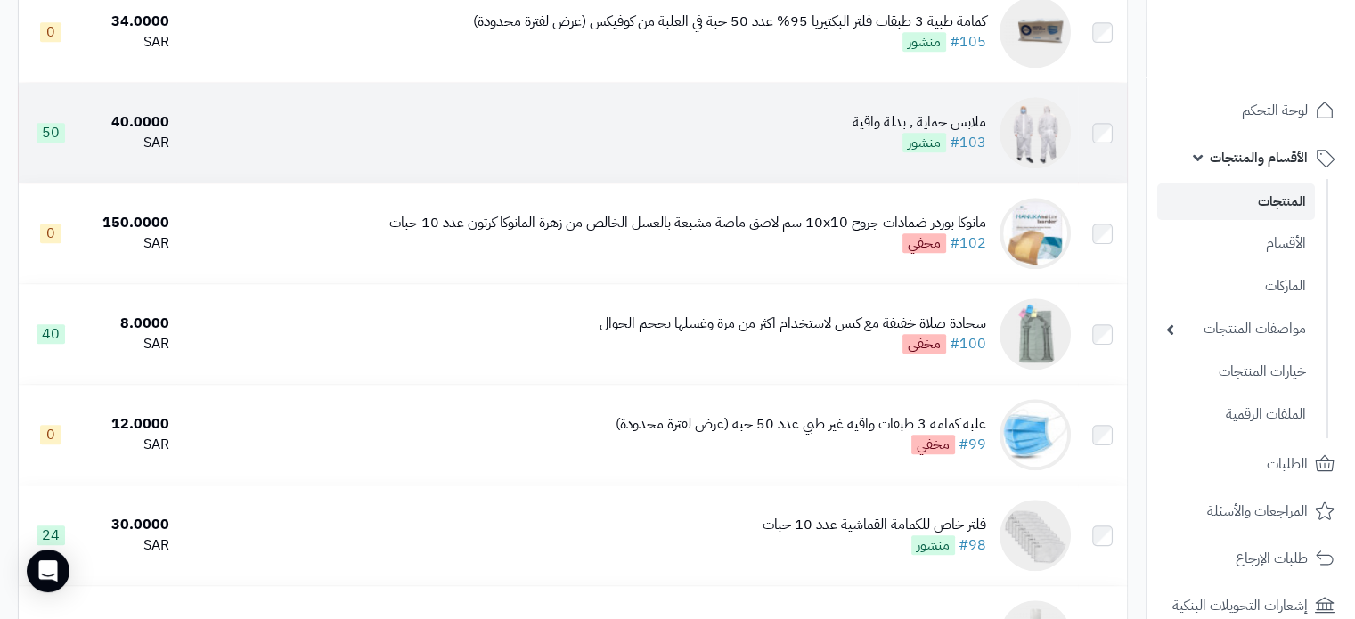
click at [776, 180] on td "ملابس حماية , بدلة واقية #103 منشور" at bounding box center [627, 133] width 902 height 100
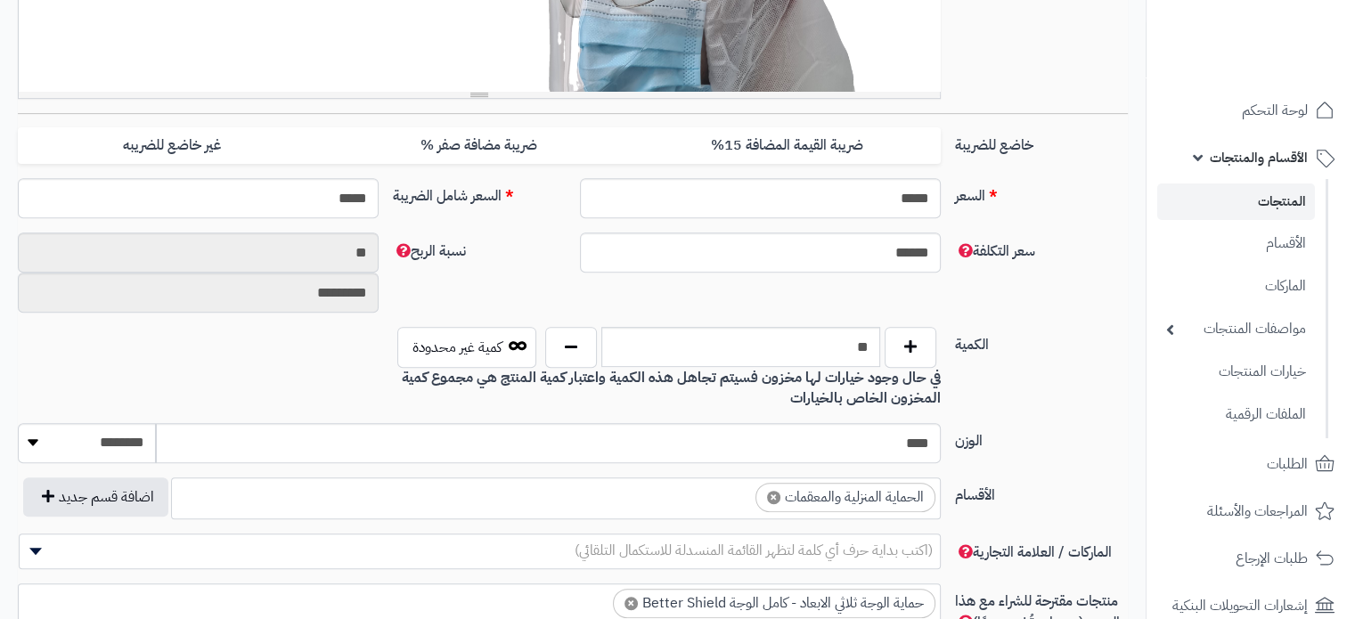
scroll to position [713, 0]
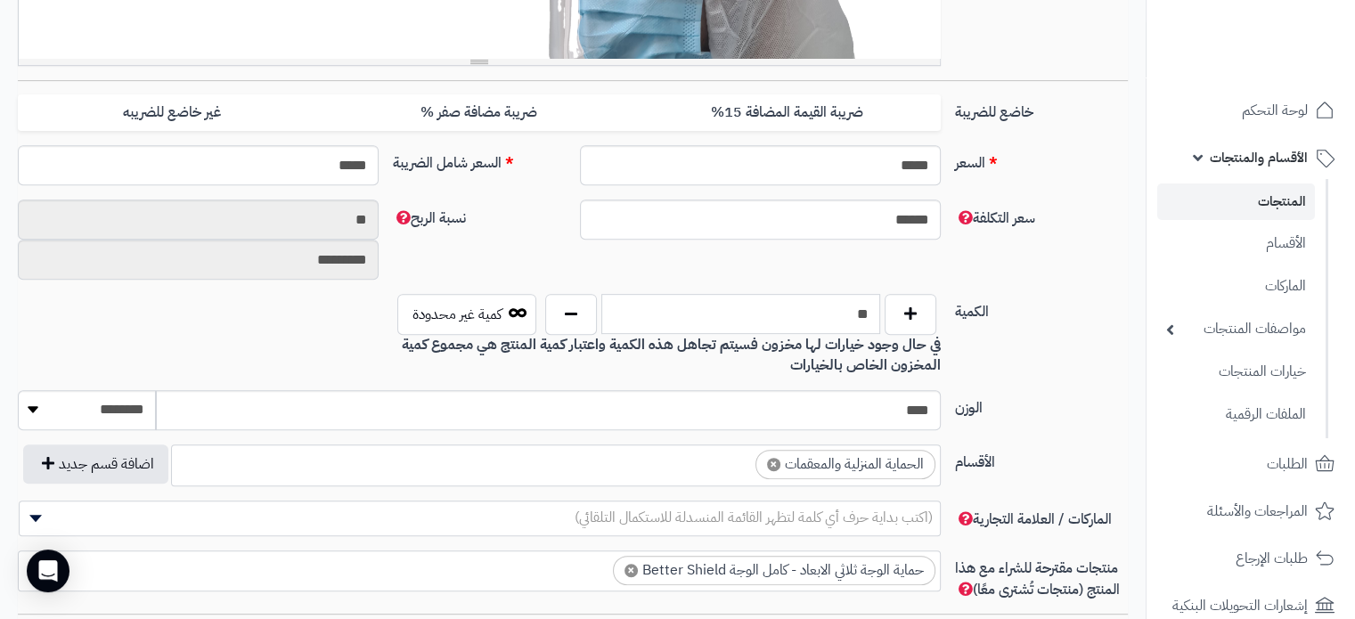
click at [862, 320] on input "**" at bounding box center [740, 314] width 279 height 40
click at [865, 318] on input "**" at bounding box center [740, 314] width 279 height 40
click at [861, 315] on input "**" at bounding box center [740, 314] width 279 height 40
click at [564, 313] on button "button" at bounding box center [571, 313] width 52 height 41
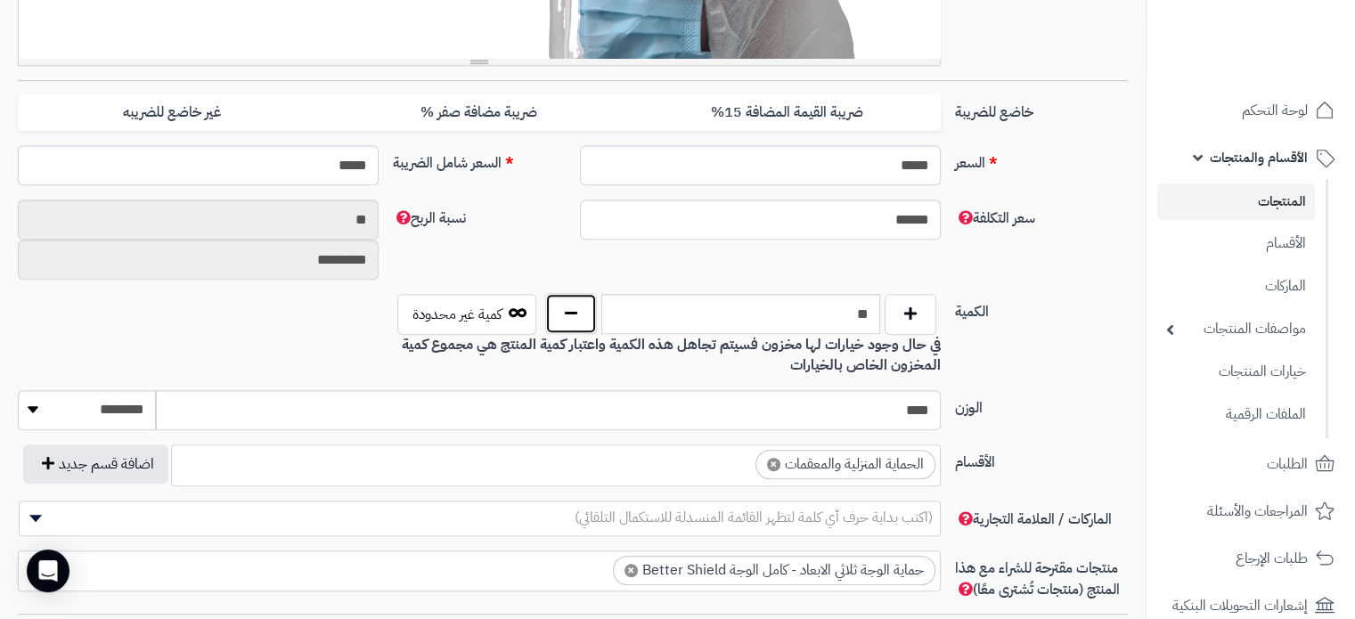
click at [564, 313] on button "button" at bounding box center [571, 313] width 52 height 41
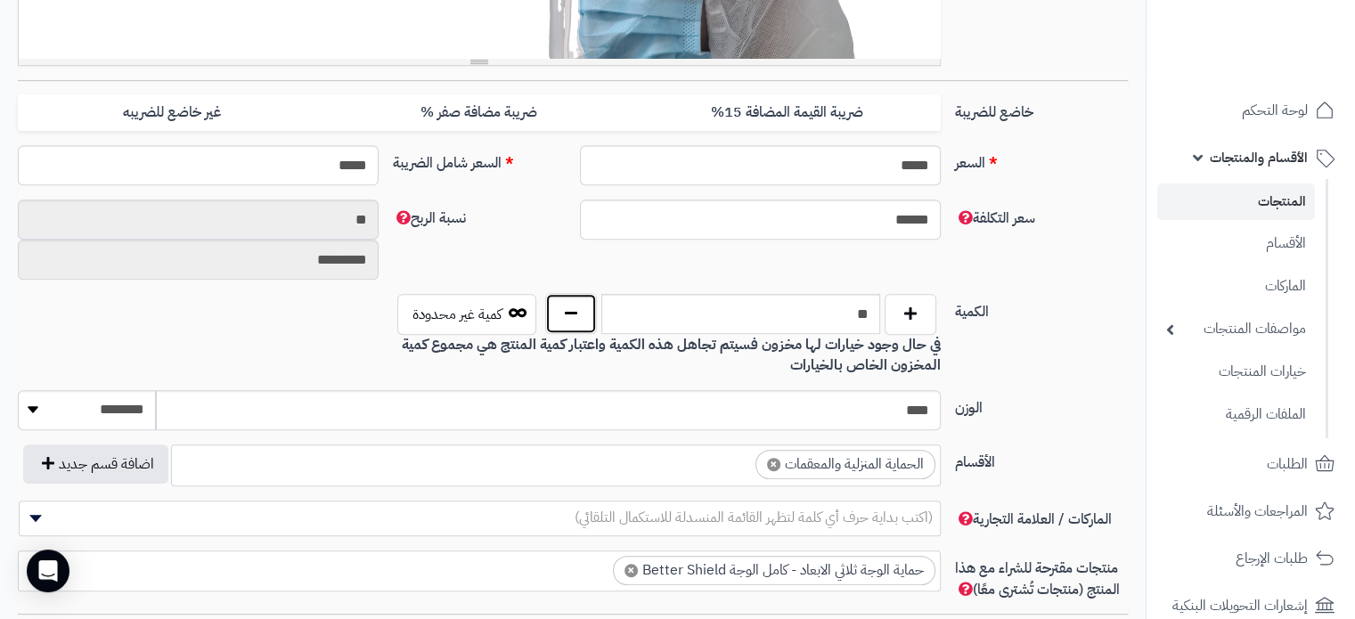
click at [564, 313] on button "button" at bounding box center [571, 313] width 52 height 41
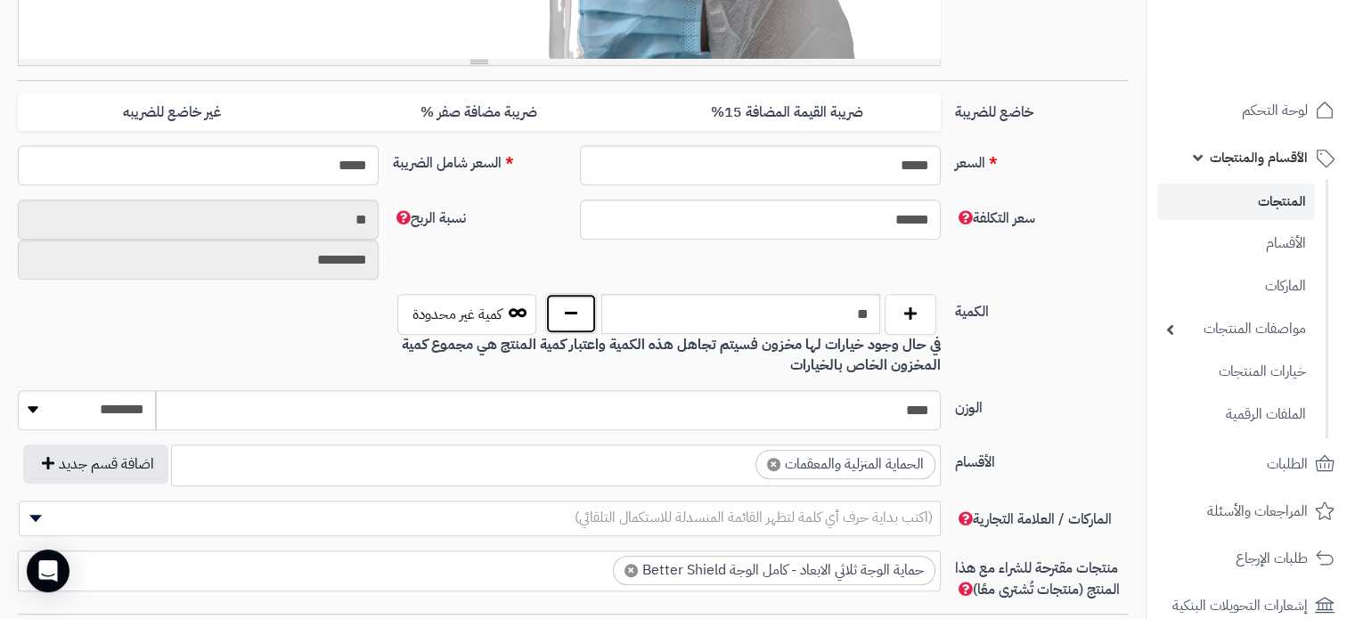
click at [564, 313] on button "button" at bounding box center [571, 313] width 52 height 41
click at [565, 313] on button "button" at bounding box center [571, 313] width 52 height 41
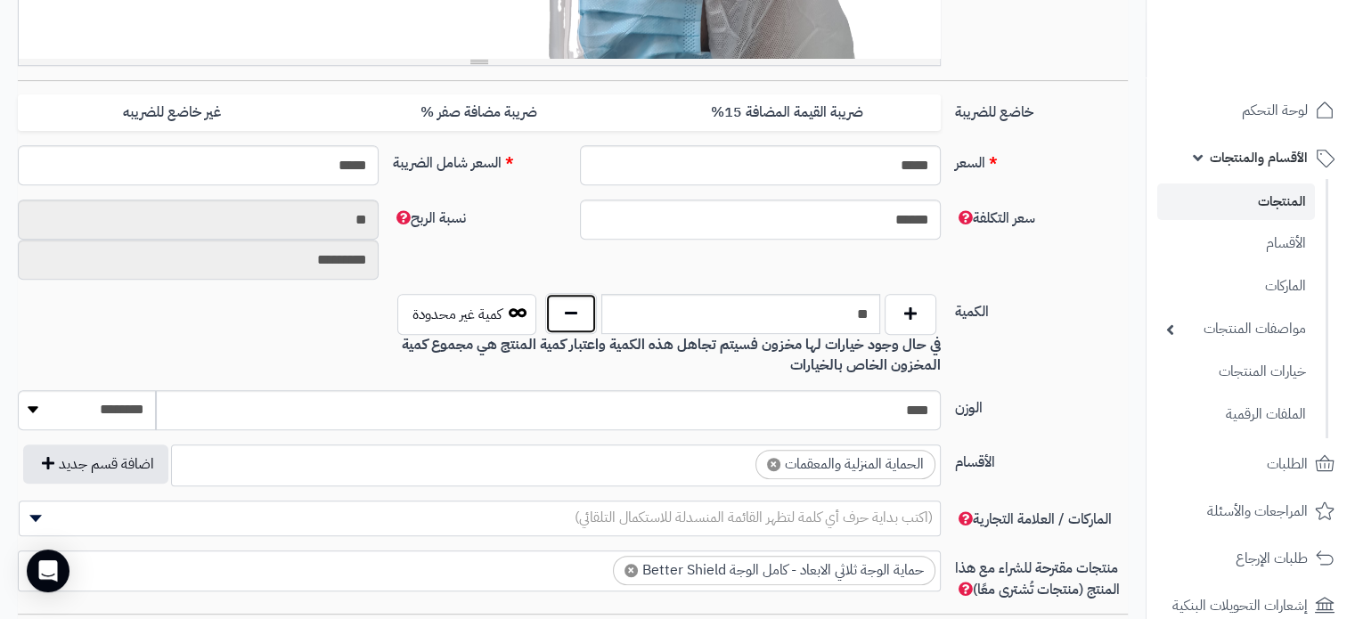
click at [565, 313] on button "button" at bounding box center [571, 313] width 52 height 41
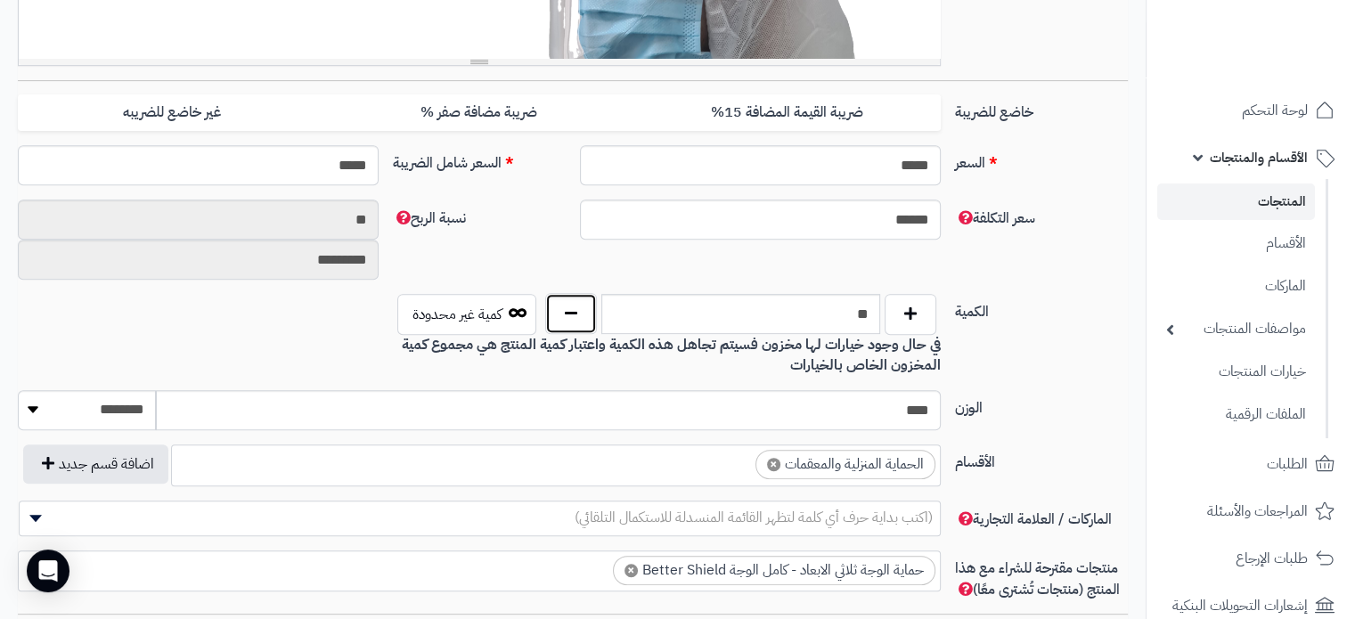
click at [565, 313] on button "button" at bounding box center [571, 313] width 52 height 41
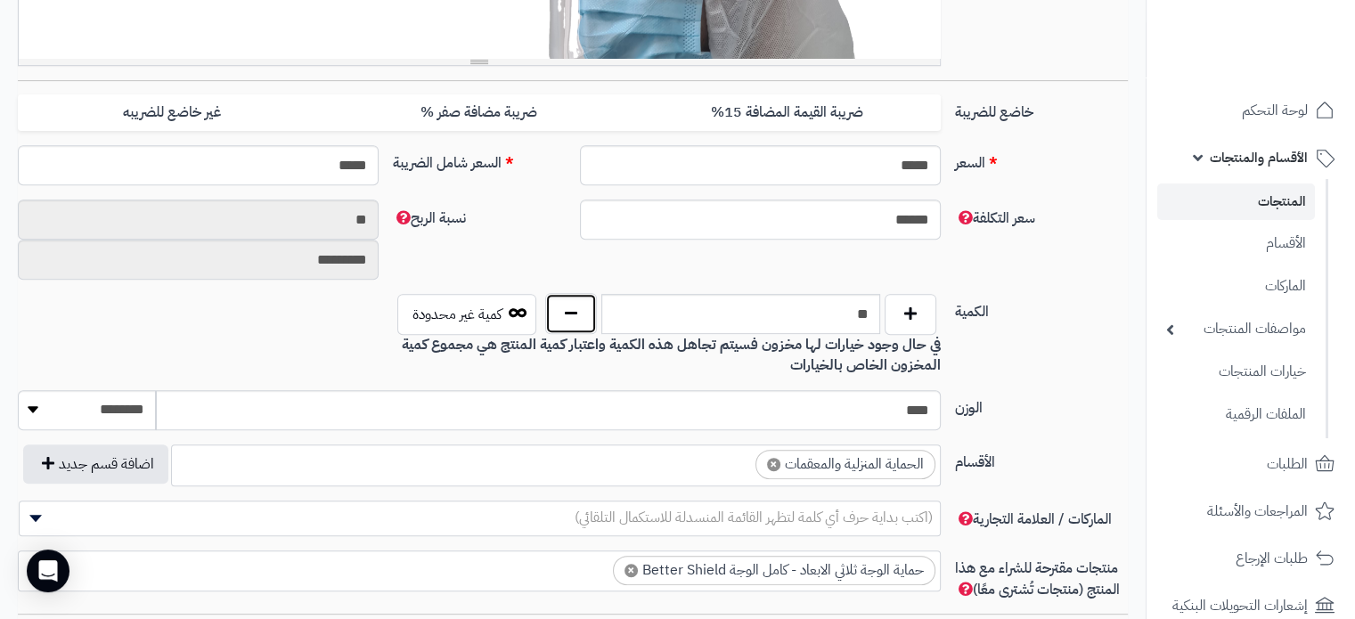
click at [565, 313] on button "button" at bounding box center [571, 313] width 52 height 41
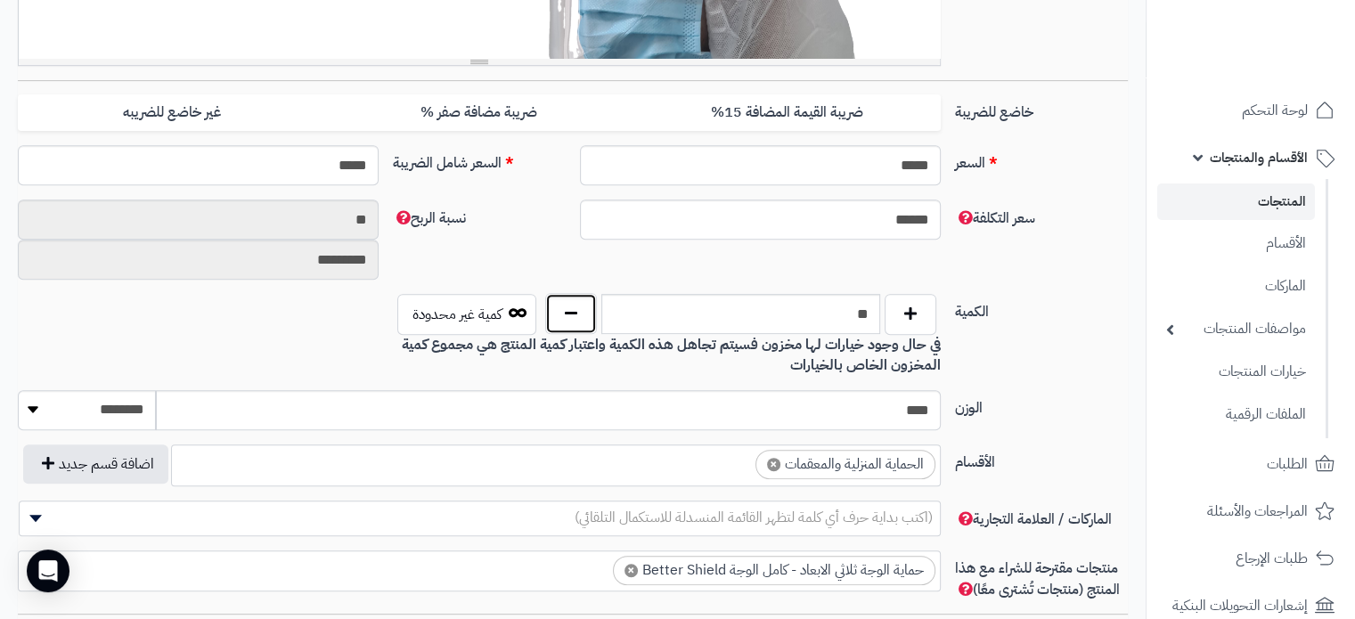
click at [565, 313] on button "button" at bounding box center [571, 313] width 52 height 41
click at [566, 313] on button "button" at bounding box center [571, 313] width 52 height 41
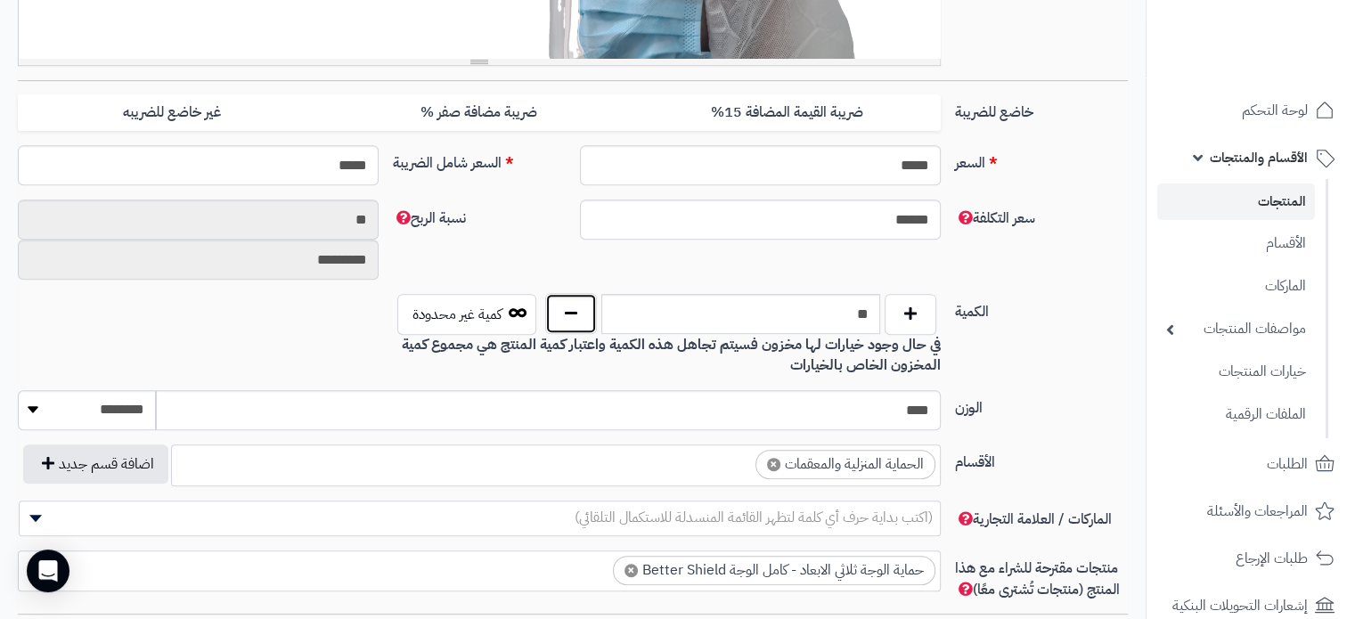
click at [566, 313] on button "button" at bounding box center [571, 313] width 52 height 41
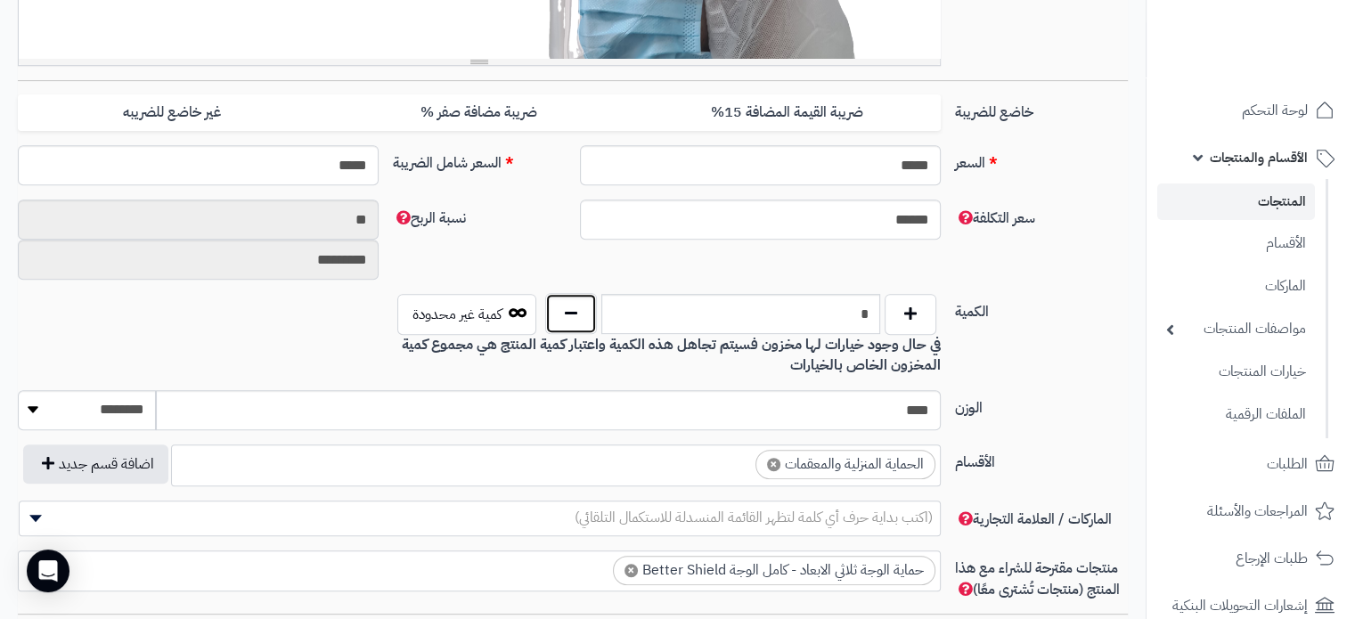
click at [566, 313] on button "button" at bounding box center [571, 313] width 52 height 41
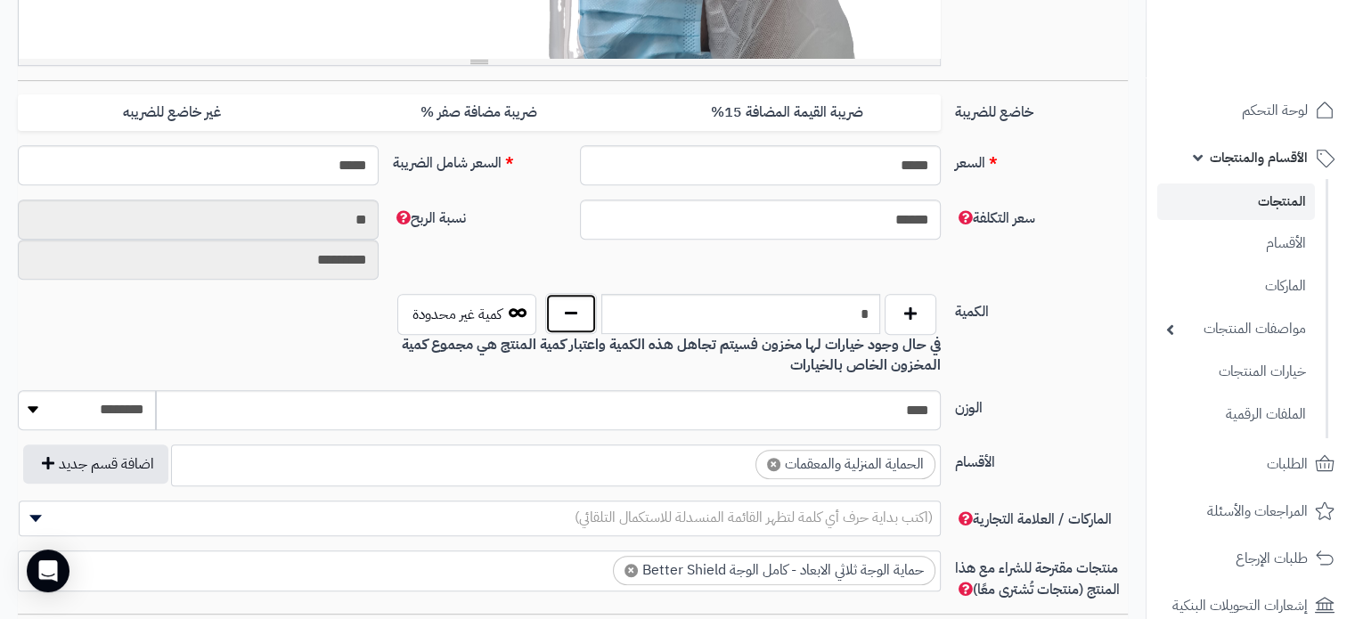
click at [566, 313] on button "button" at bounding box center [571, 313] width 52 height 41
type input "*"
click at [566, 313] on button "button" at bounding box center [571, 313] width 52 height 41
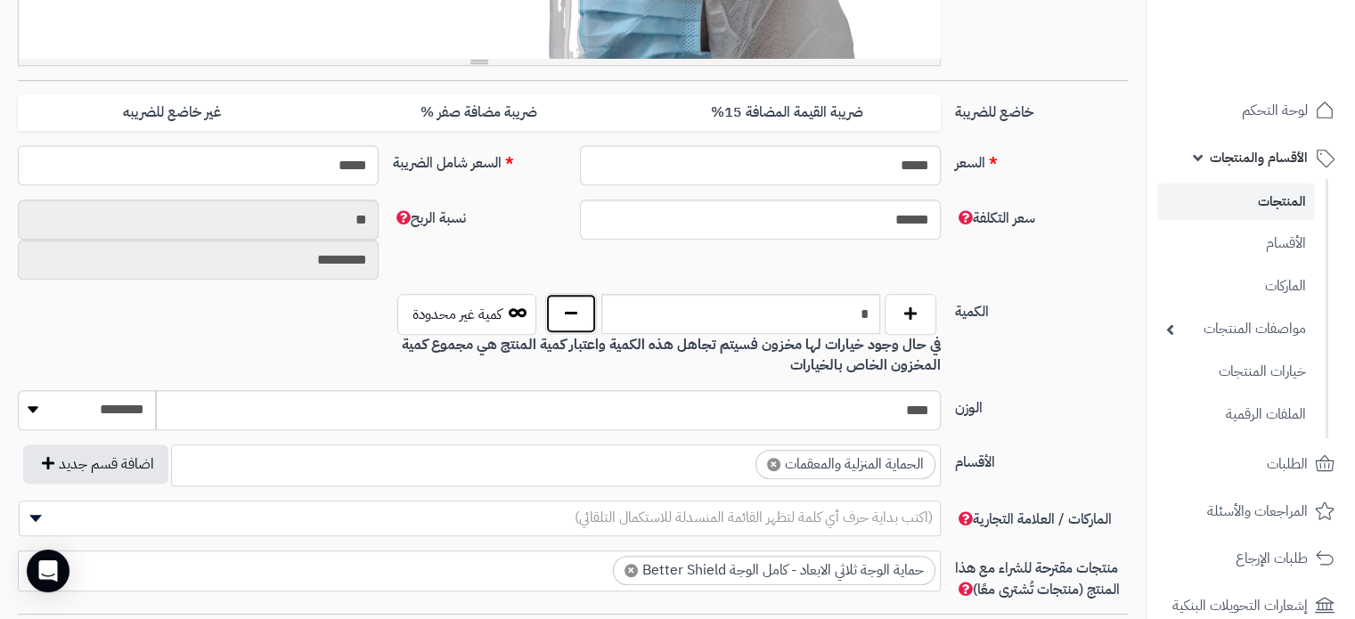
click at [566, 313] on button "button" at bounding box center [571, 313] width 52 height 41
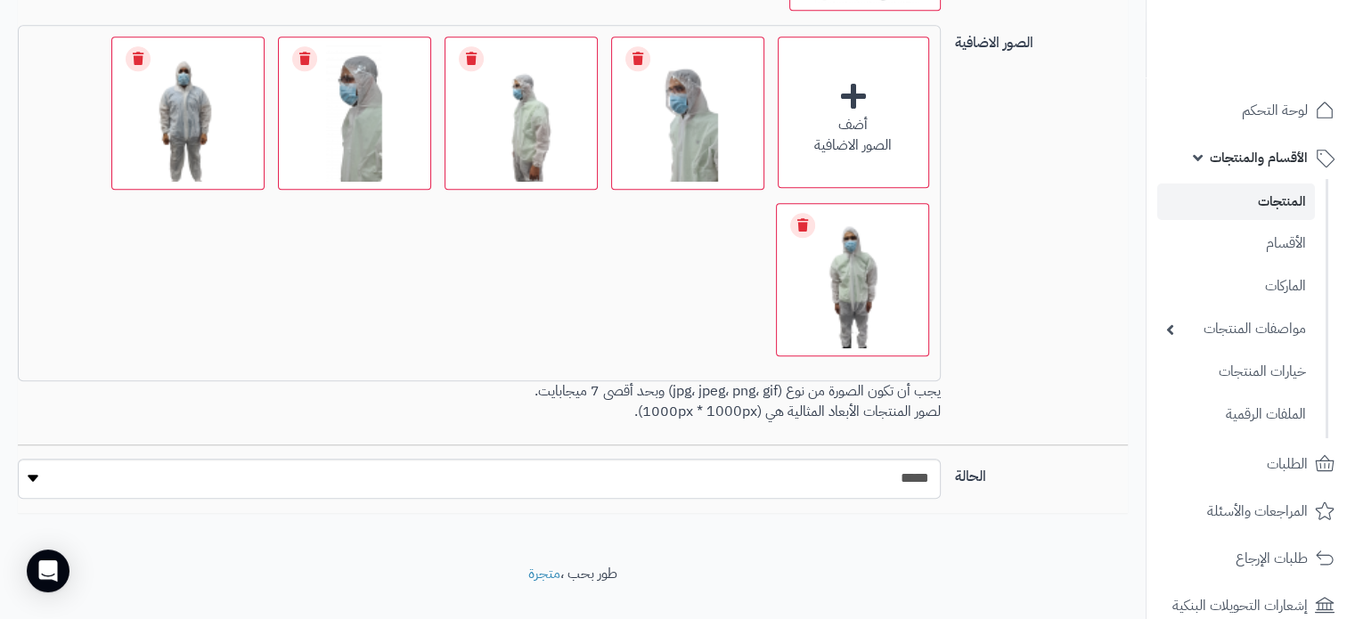
scroll to position [1510, 0]
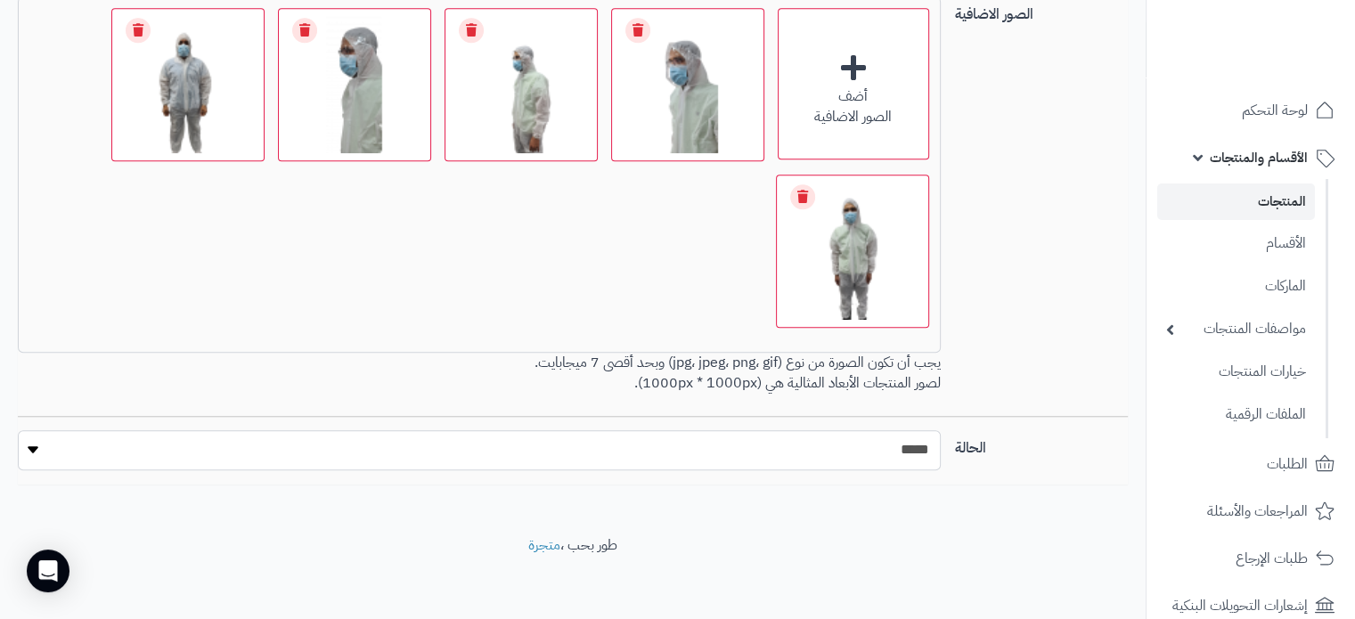
click at [895, 449] on select "***** ****" at bounding box center [479, 450] width 922 height 40
select select "*"
click at [18, 430] on select "***** ****" at bounding box center [479, 450] width 922 height 40
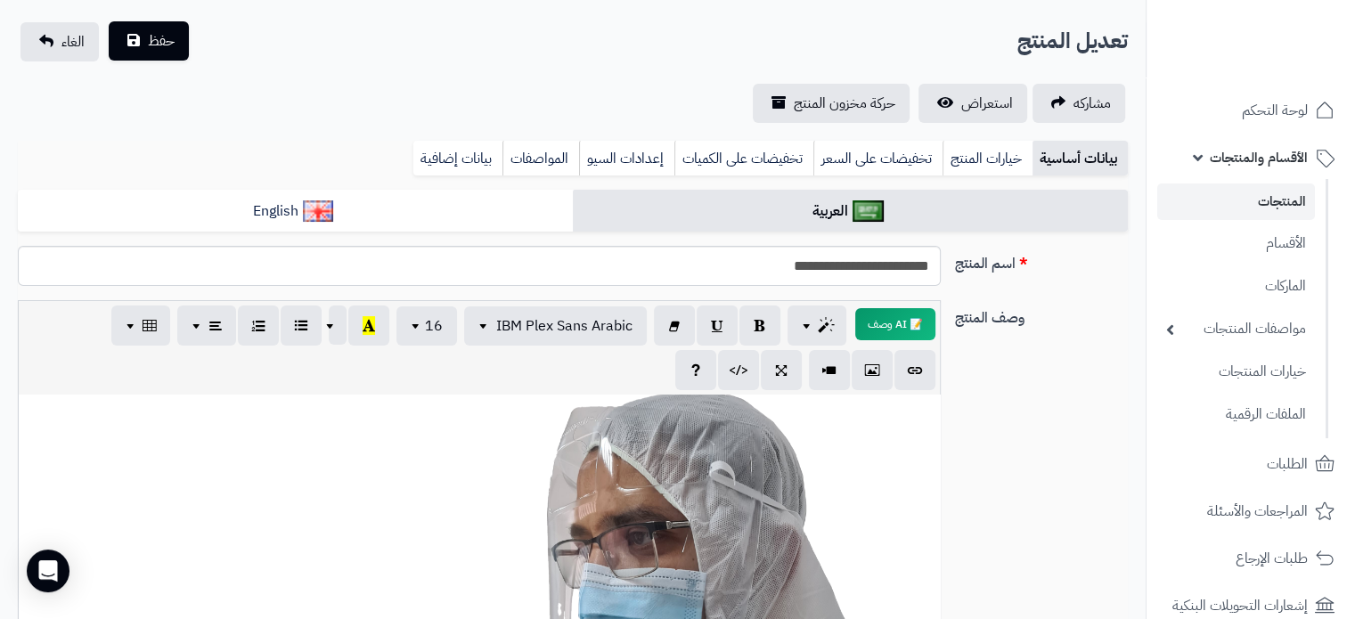
scroll to position [0, 0]
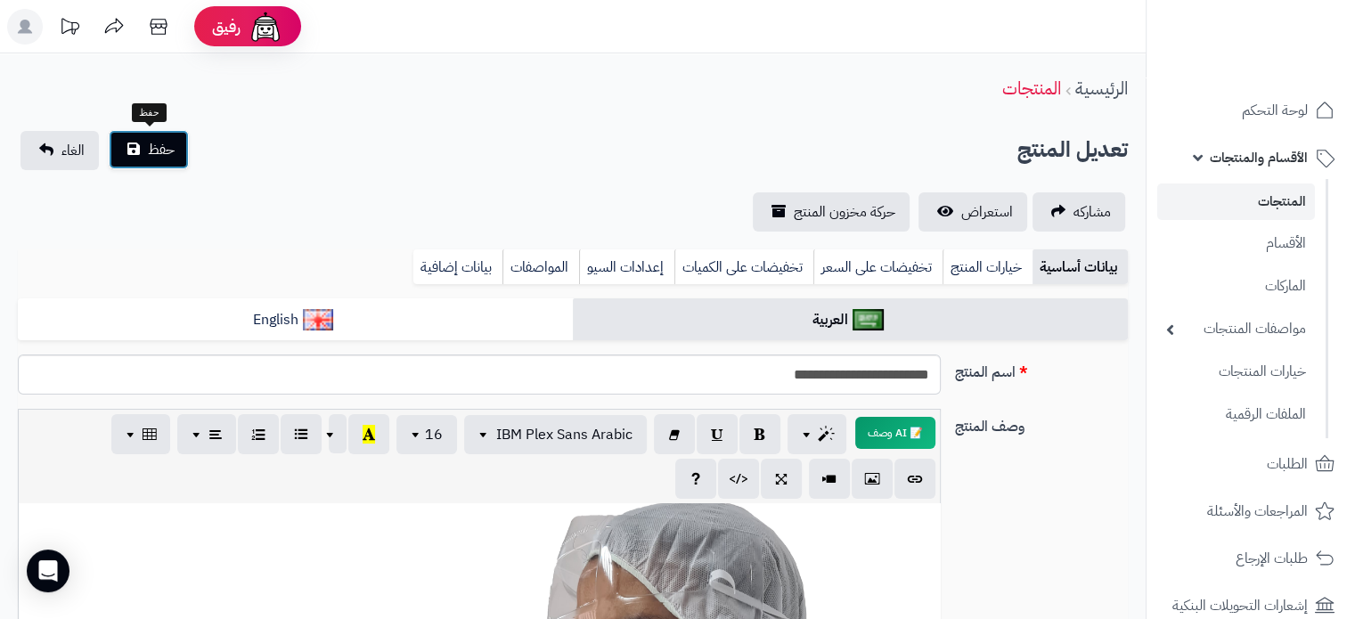
click at [169, 157] on span "حفظ" at bounding box center [161, 149] width 27 height 21
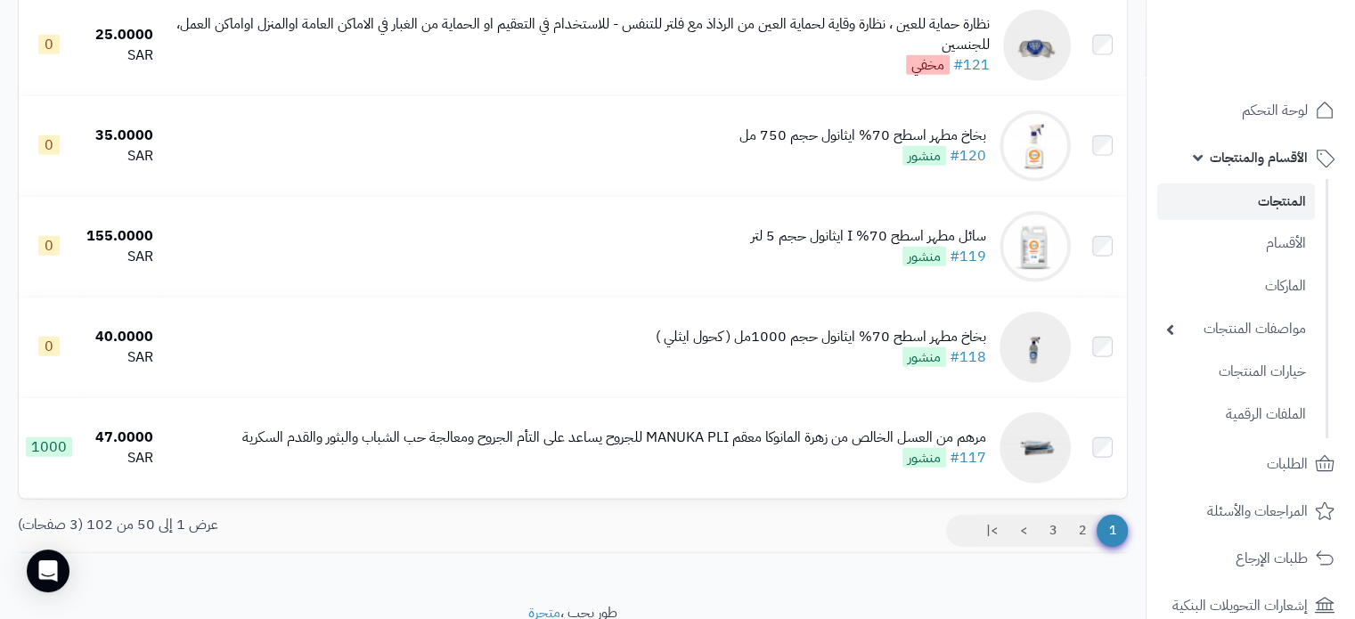
scroll to position [4961, 0]
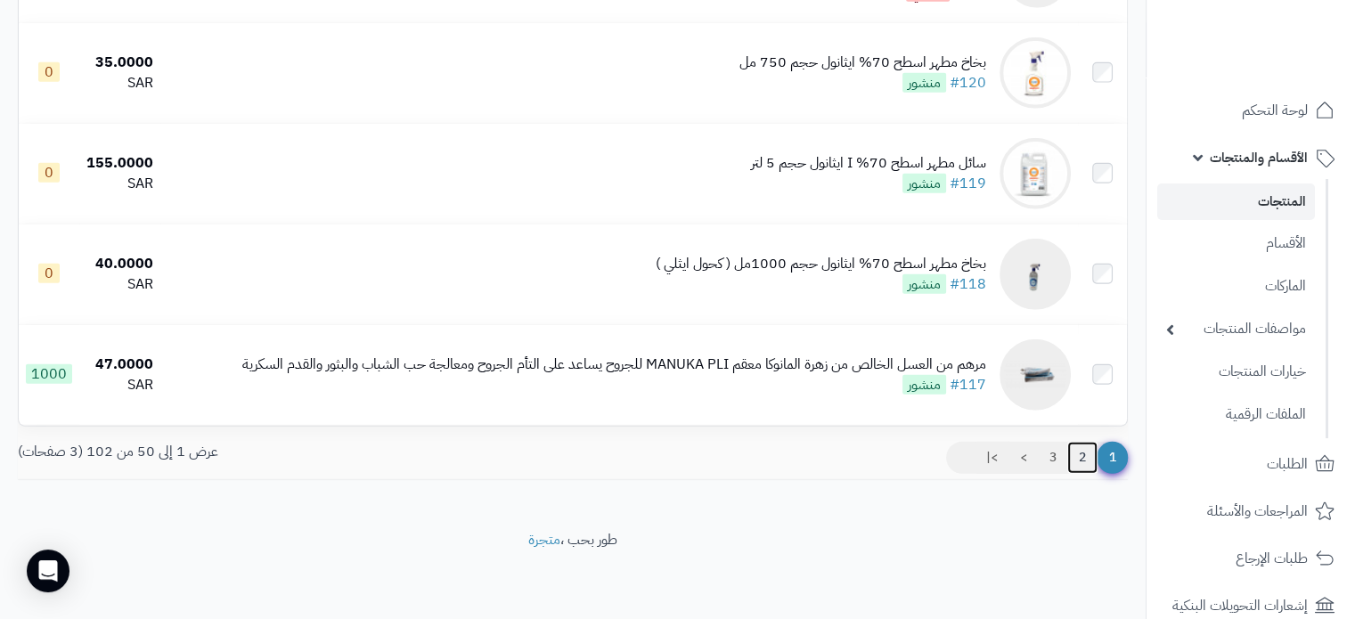
click at [1073, 462] on link "2" at bounding box center [1082, 458] width 30 height 32
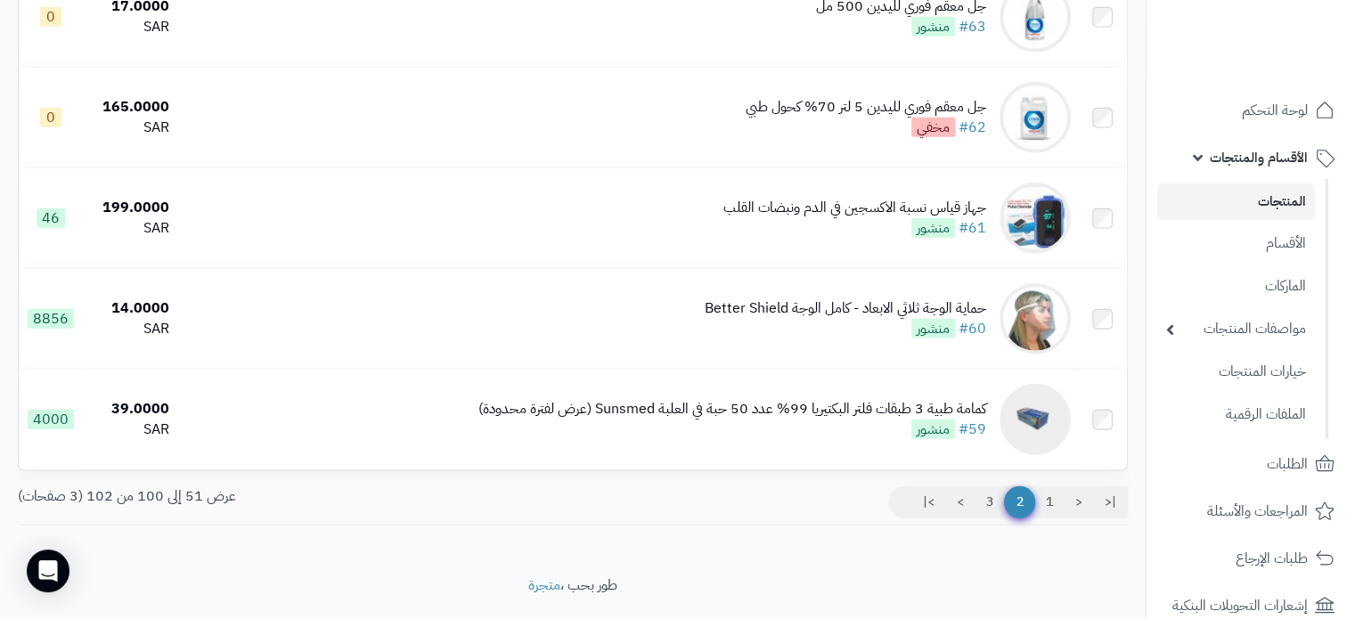
scroll to position [4881, 0]
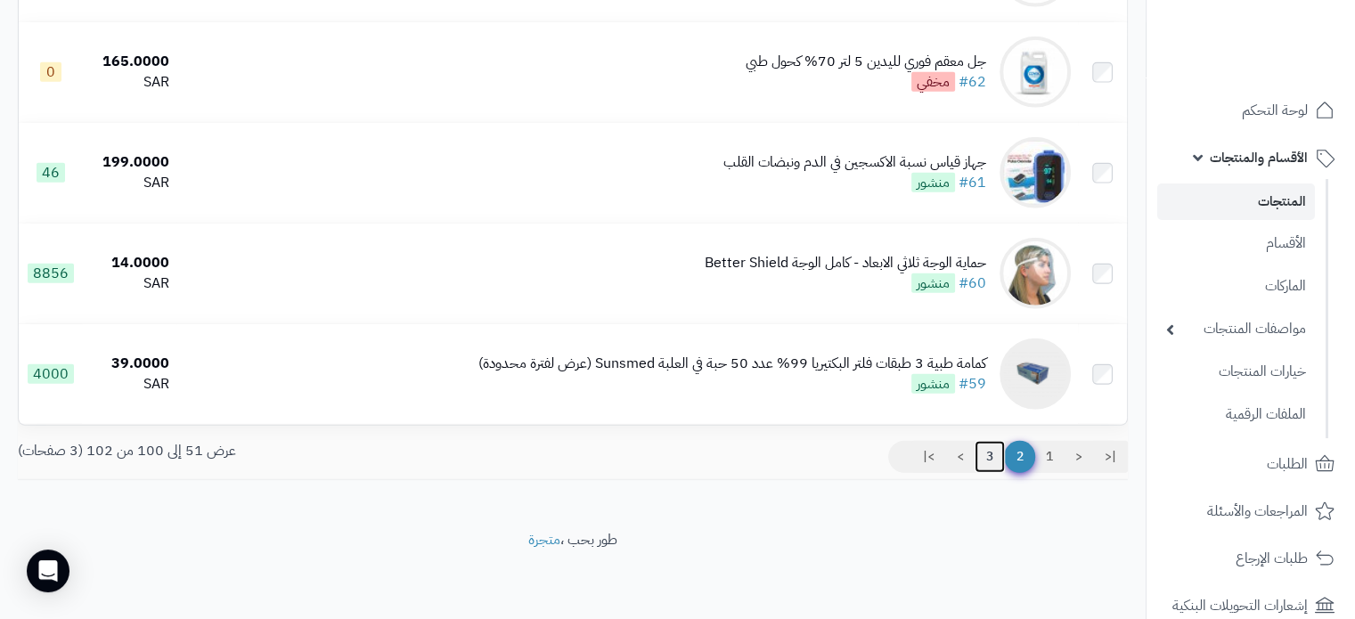
click at [985, 460] on link "3" at bounding box center [990, 457] width 30 height 32
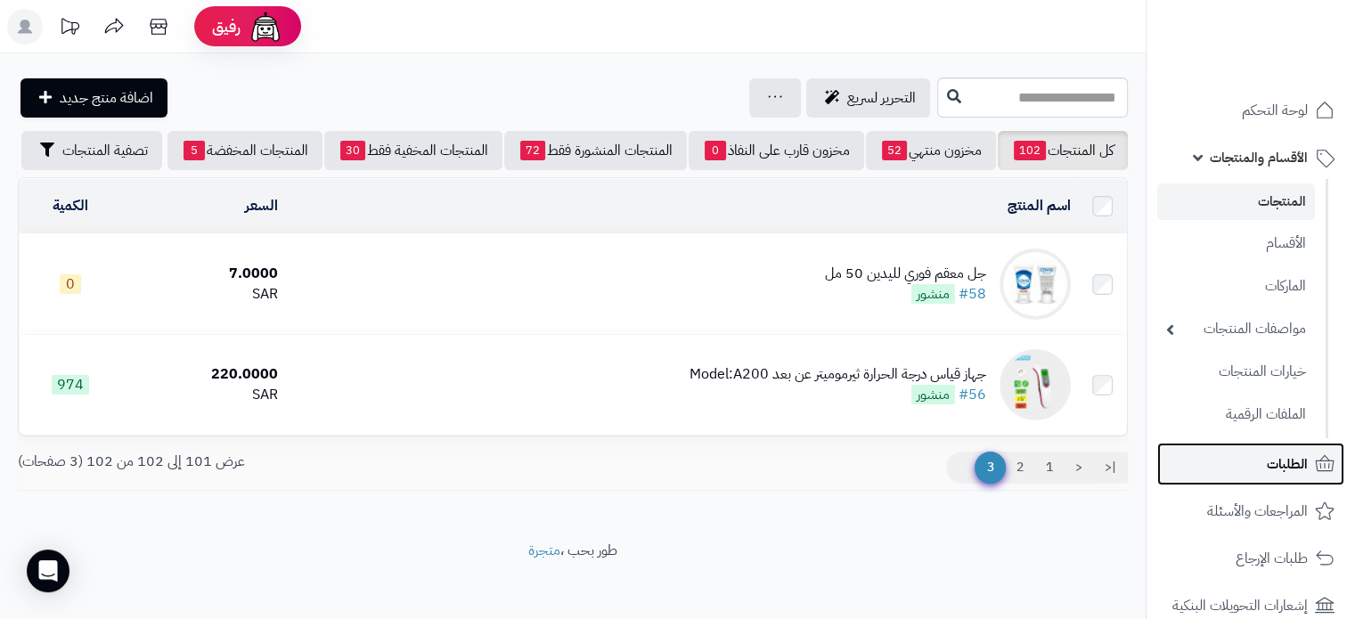
click at [1288, 474] on span "الطلبات" at bounding box center [1287, 464] width 41 height 25
